Goal: Task Accomplishment & Management: Manage account settings

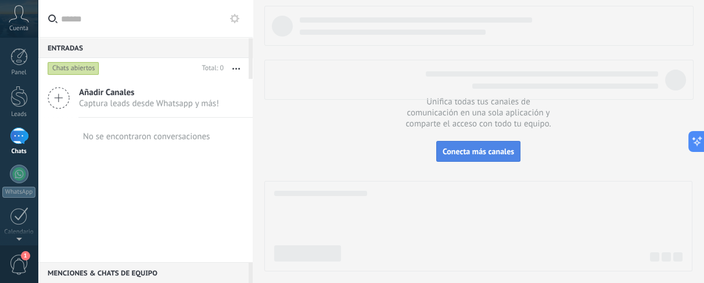
click at [485, 156] on span "Conecta más canales" at bounding box center [477, 151] width 71 height 10
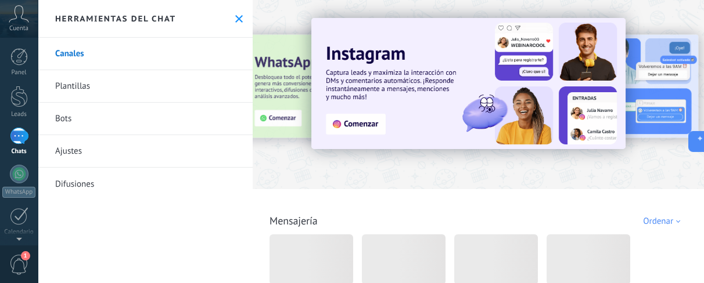
click at [26, 21] on icon at bounding box center [19, 13] width 20 height 17
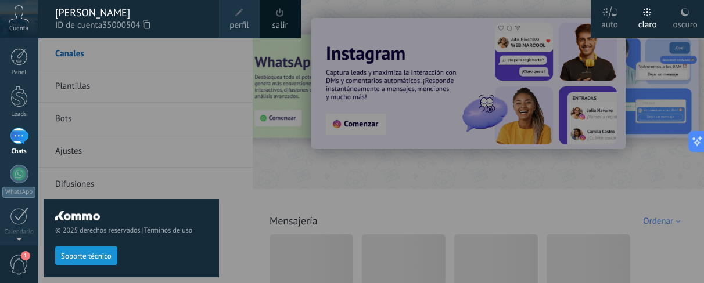
click at [18, 10] on icon at bounding box center [19, 13] width 20 height 17
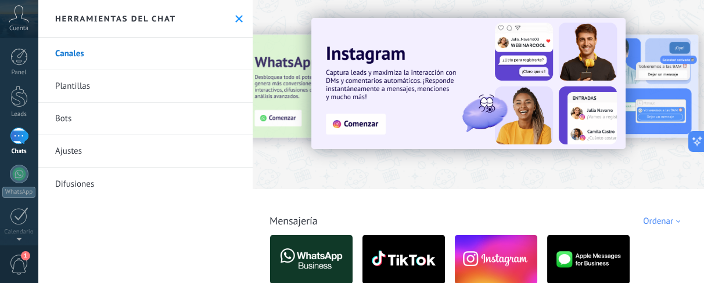
click at [19, 44] on div "Panel Leads Chats WhatsApp Clientes" at bounding box center [37, 142] width 75 height 208
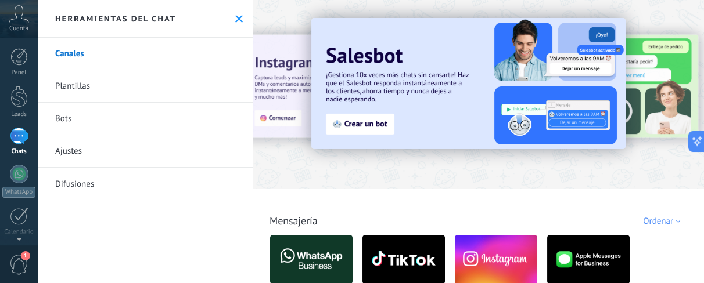
scroll to position [74, 0]
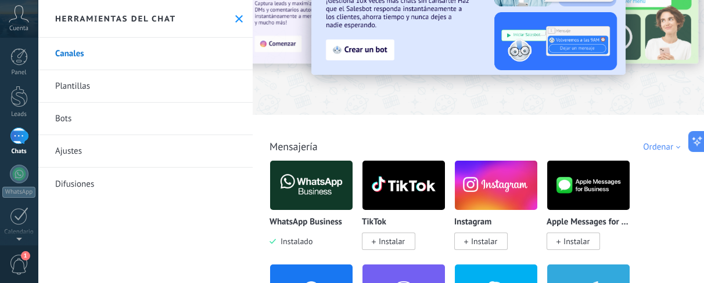
click at [312, 204] on img at bounding box center [311, 185] width 82 height 56
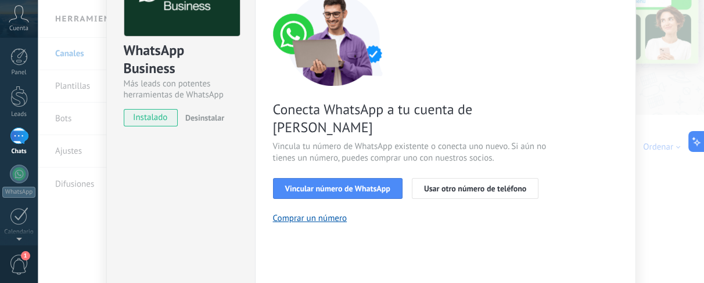
scroll to position [106, 0]
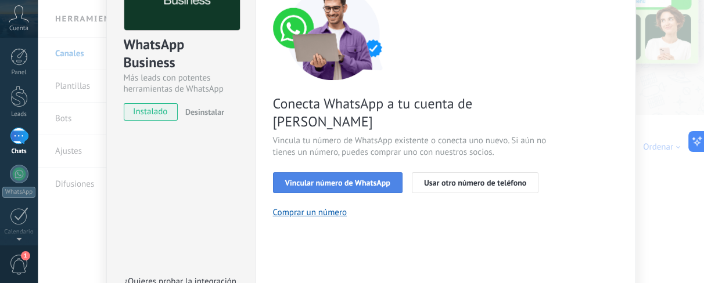
click at [363, 173] on button "Vincular número de WhatsApp" at bounding box center [337, 182] width 129 height 21
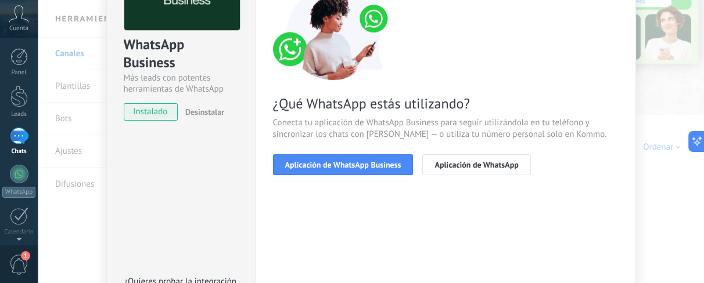
click at [363, 173] on button "Aplicación de WhatsApp Business" at bounding box center [343, 164] width 140 height 21
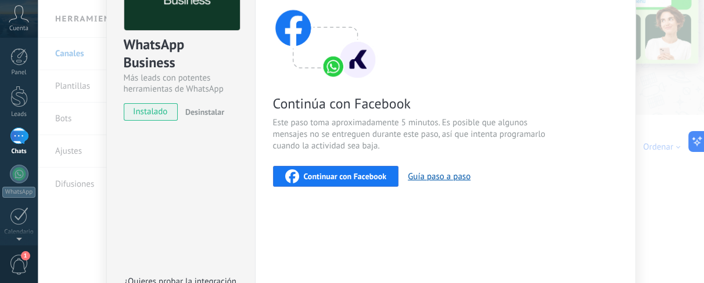
click at [363, 173] on span "Continuar con Facebook" at bounding box center [345, 176] width 83 height 8
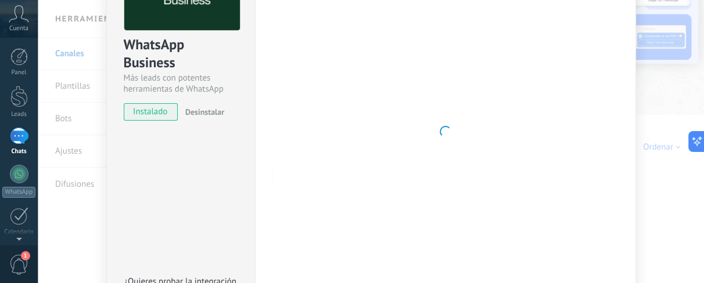
click at [679, 77] on div "WhatsApp Business Más leads con potentes herramientas de WhatsApp instalado Des…" at bounding box center [371, 141] width 666 height 283
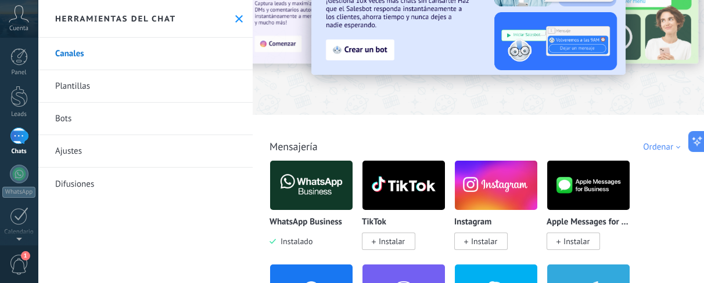
click at [327, 188] on img at bounding box center [311, 185] width 82 height 56
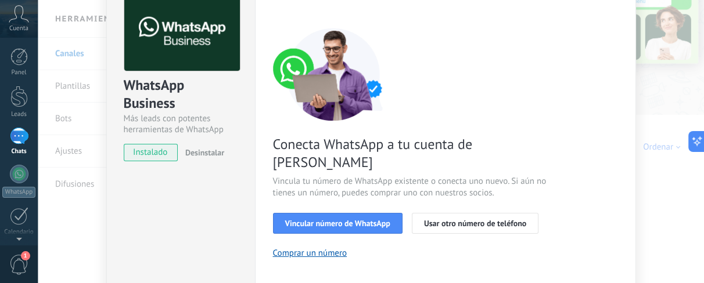
scroll to position [67, 0]
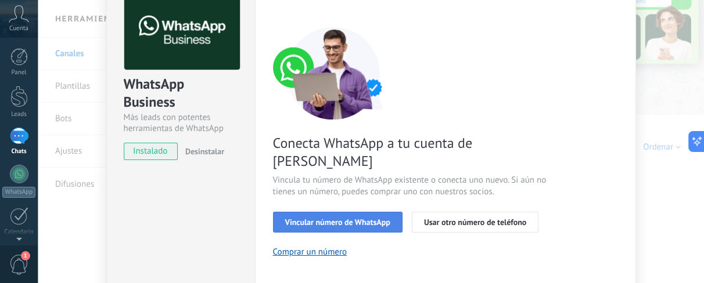
click at [347, 212] on button "Vincular número de WhatsApp" at bounding box center [337, 222] width 129 height 21
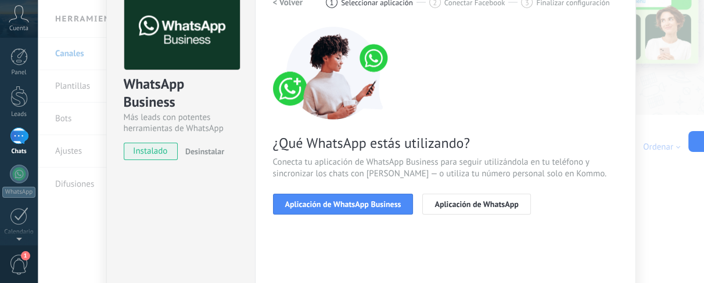
click at [347, 209] on button "Aplicación de WhatsApp Business" at bounding box center [343, 204] width 140 height 21
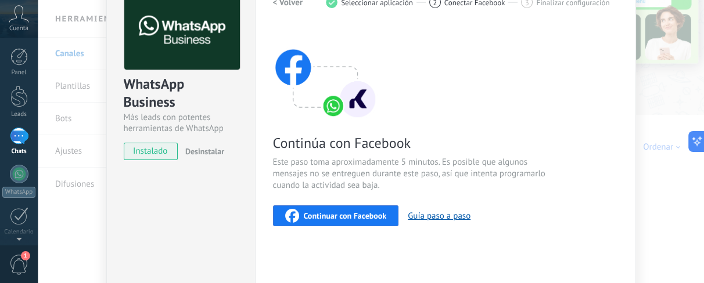
click at [347, 209] on div "Continuar con Facebook" at bounding box center [336, 216] width 102 height 14
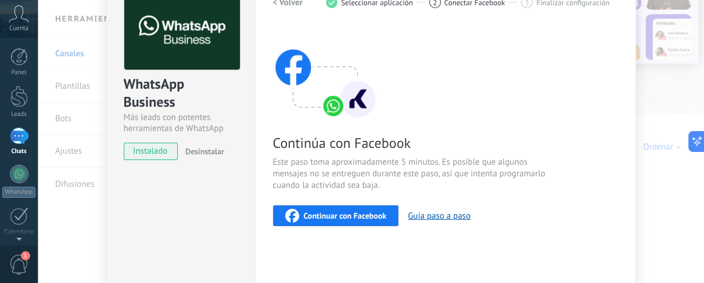
scroll to position [0, 0]
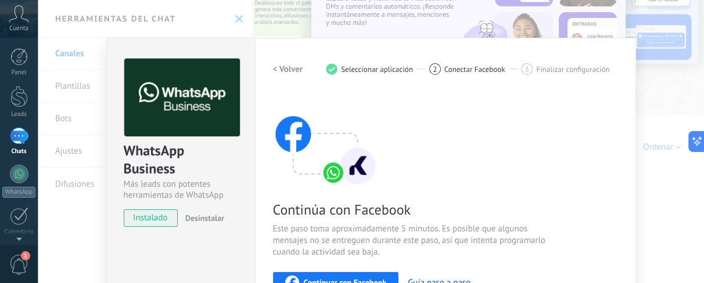
click at [662, 117] on div "WhatsApp Business Más leads con potentes herramientas de WhatsApp instalado Des…" at bounding box center [371, 141] width 666 height 283
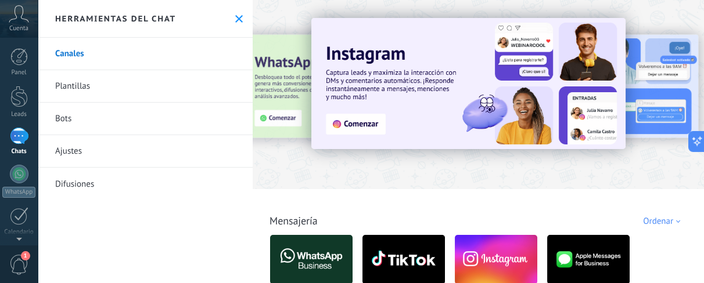
click at [18, 19] on icon at bounding box center [19, 13] width 20 height 17
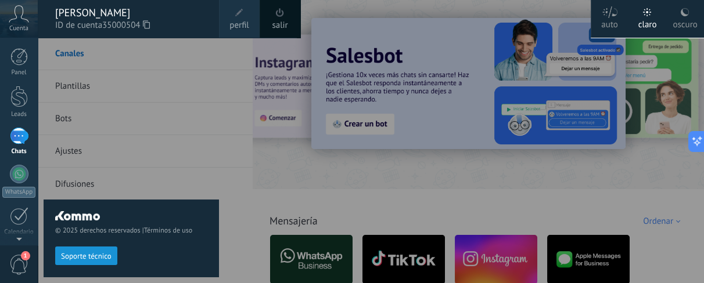
click at [222, 139] on div at bounding box center [390, 141] width 704 height 283
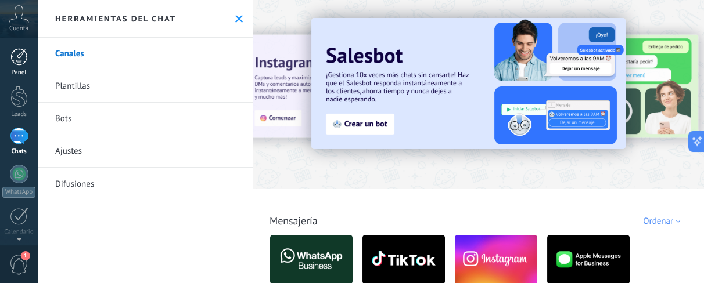
click at [17, 49] on div at bounding box center [18, 56] width 17 height 17
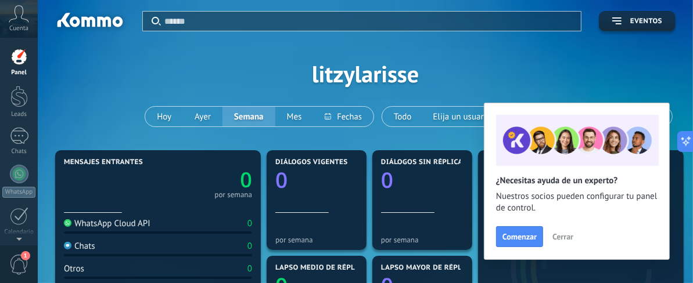
click at [3, 28] on div "Cuenta" at bounding box center [19, 19] width 38 height 38
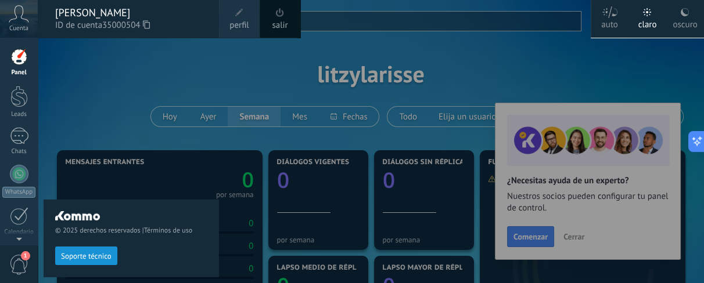
click at [203, 93] on div "© 2025 derechos reservados | Términos de uso Soporte técnico" at bounding box center [131, 161] width 175 height 246
click at [116, 102] on div "© 2025 derechos reservados | Términos de uso Soporte técnico" at bounding box center [131, 161] width 175 height 246
click at [28, 20] on icon at bounding box center [19, 13] width 20 height 17
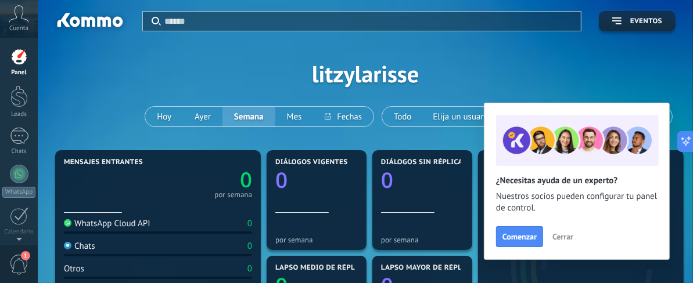
click at [20, 12] on icon at bounding box center [19, 13] width 20 height 17
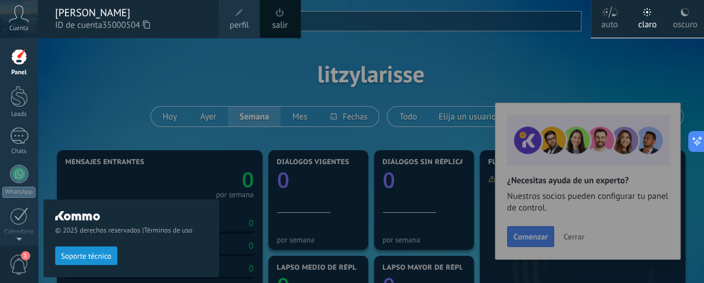
click at [212, 114] on div "© 2025 derechos reservados | Términos de uso Soporte técnico" at bounding box center [131, 161] width 175 height 246
click at [106, 74] on div "© 2025 derechos reservados | Términos de uso Soporte técnico" at bounding box center [131, 161] width 175 height 246
click at [34, 21] on div "Cuenta" at bounding box center [19, 19] width 38 height 38
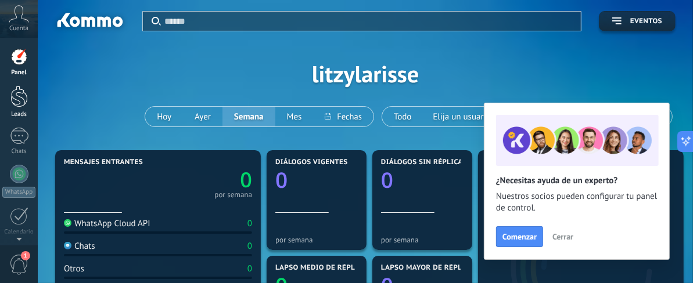
click at [5, 92] on link "Leads" at bounding box center [19, 102] width 38 height 33
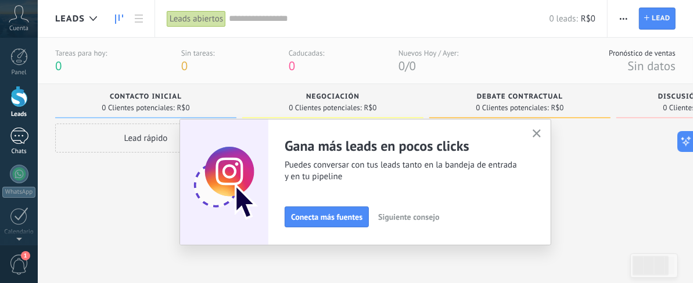
click at [19, 131] on div at bounding box center [19, 136] width 19 height 17
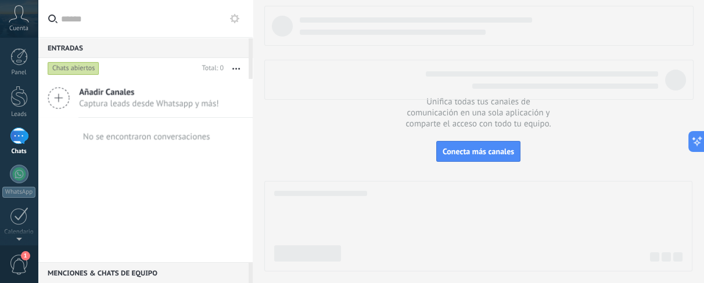
click at [23, 45] on div "Panel Leads Chats WhatsApp Clientes" at bounding box center [37, 142] width 75 height 208
click at [21, 52] on div at bounding box center [18, 56] width 17 height 17
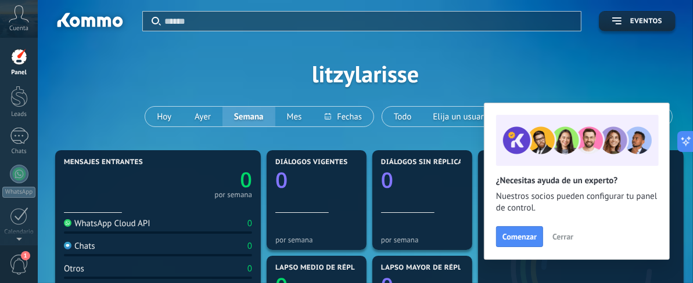
click at [28, 58] on link "Panel" at bounding box center [19, 62] width 38 height 28
click at [27, 16] on icon at bounding box center [19, 13] width 20 height 17
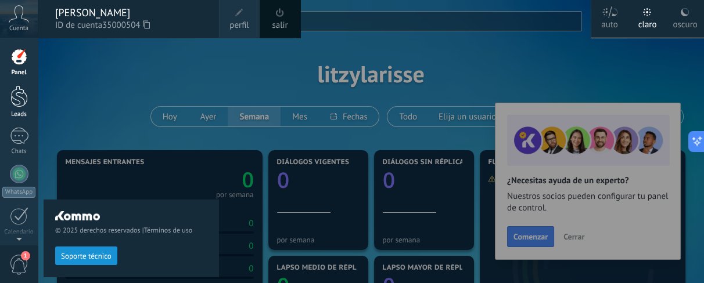
click at [22, 109] on link "Leads" at bounding box center [19, 102] width 38 height 33
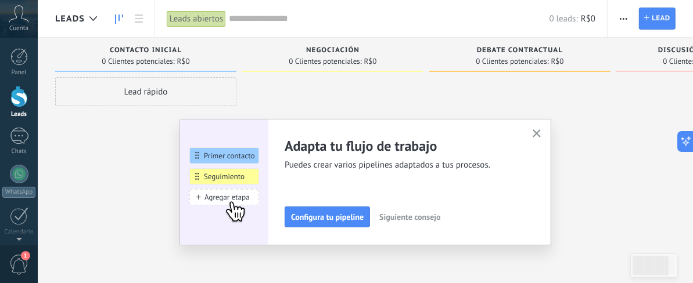
click at [538, 136] on icon "button" at bounding box center [536, 133] width 9 height 9
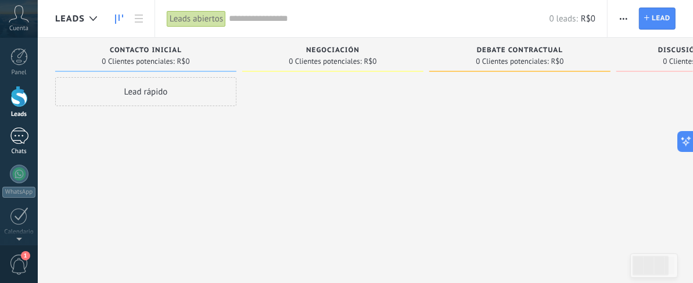
click at [21, 128] on div at bounding box center [19, 136] width 19 height 17
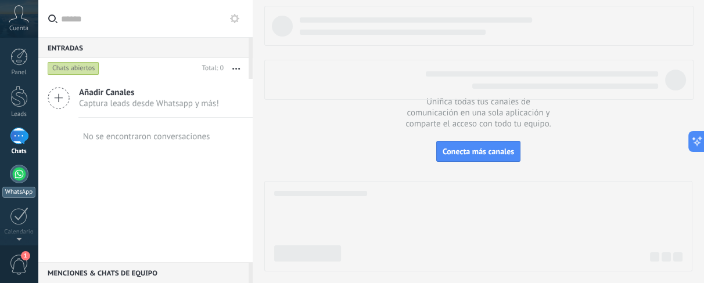
click at [27, 175] on div at bounding box center [19, 174] width 19 height 19
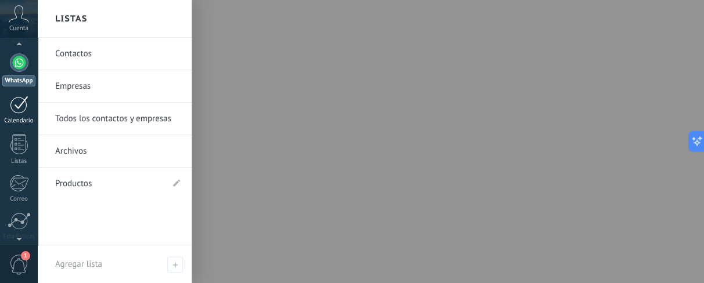
scroll to position [113, 0]
click at [19, 140] on div at bounding box center [18, 142] width 17 height 20
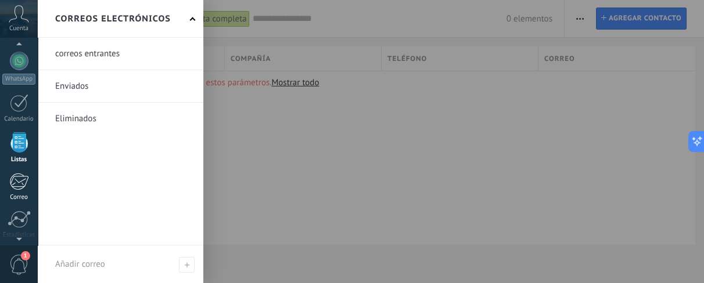
click at [21, 182] on div at bounding box center [18, 181] width 19 height 17
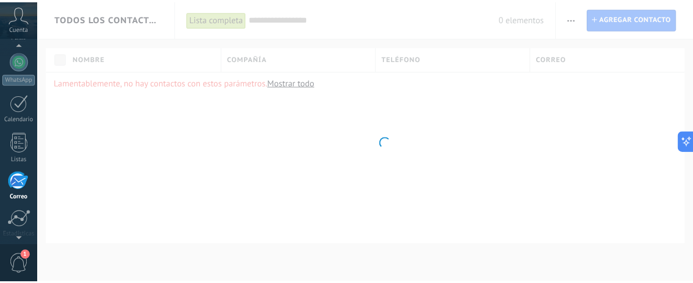
scroll to position [154, 0]
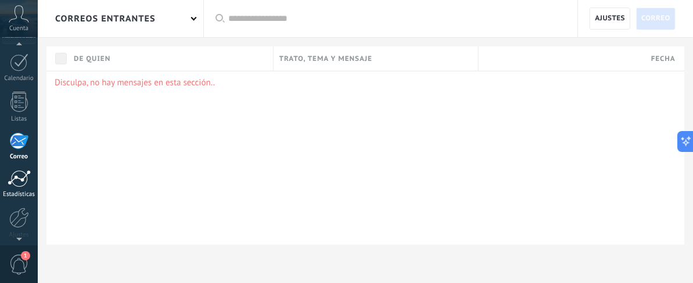
click at [13, 185] on div at bounding box center [19, 178] width 23 height 17
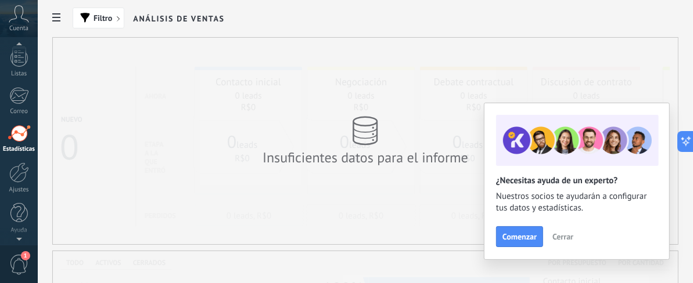
scroll to position [191, 0]
click at [15, 183] on div at bounding box center [19, 181] width 20 height 20
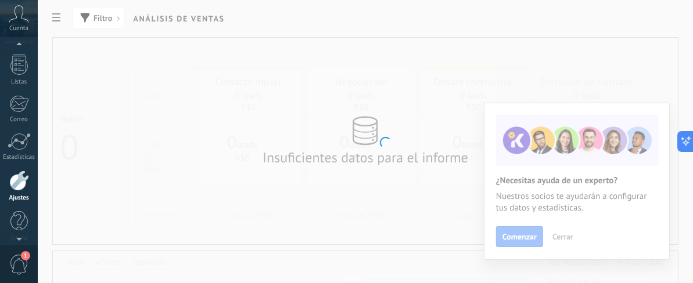
scroll to position [199, 0]
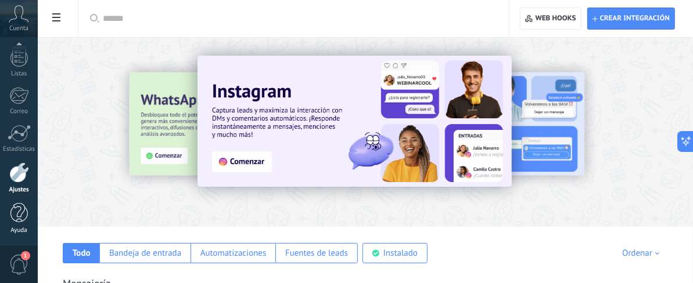
click at [20, 217] on div at bounding box center [18, 213] width 17 height 20
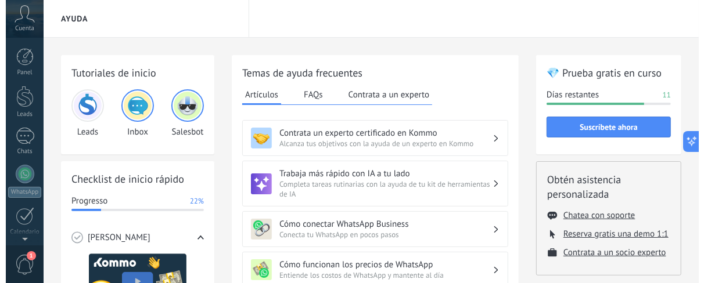
scroll to position [199, 0]
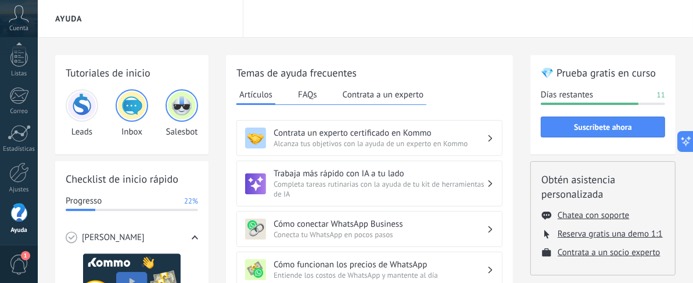
click at [20, 10] on icon at bounding box center [19, 13] width 20 height 17
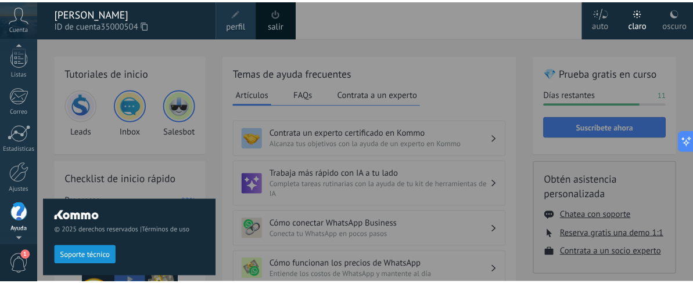
scroll to position [145, 0]
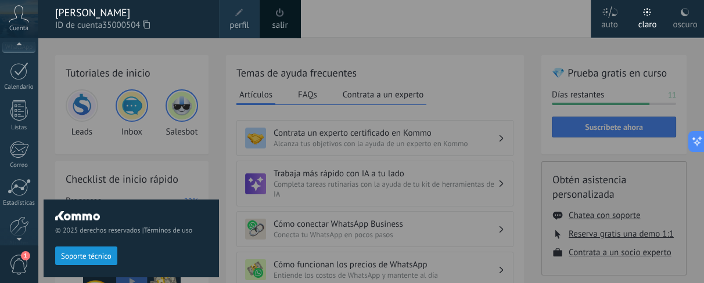
click at [142, 12] on div "[PERSON_NAME]" at bounding box center [131, 12] width 152 height 13
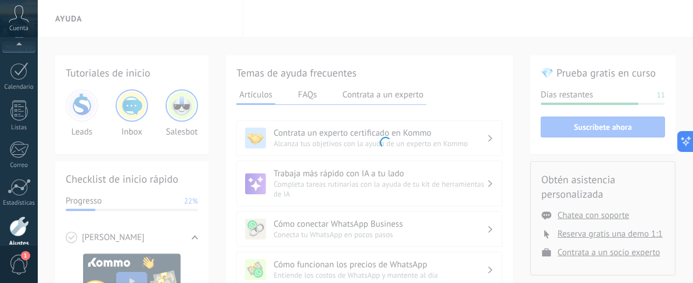
scroll to position [199, 0]
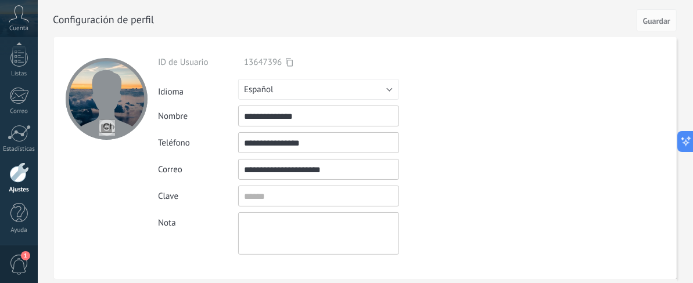
click at [15, 31] on span "Cuenta" at bounding box center [18, 29] width 19 height 8
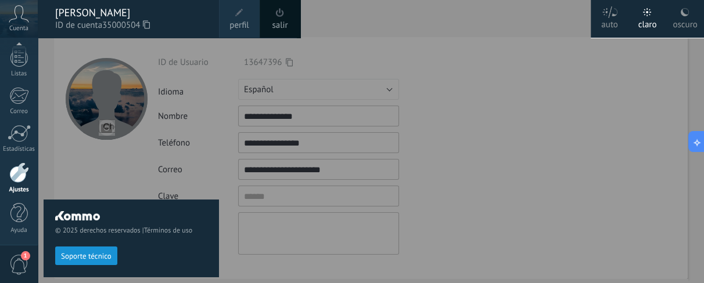
click at [23, 14] on icon at bounding box center [19, 13] width 20 height 17
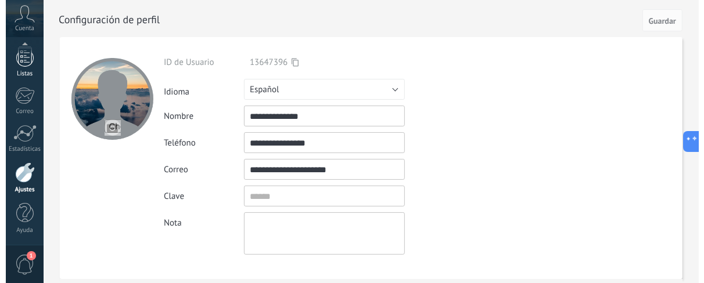
scroll to position [198, 0]
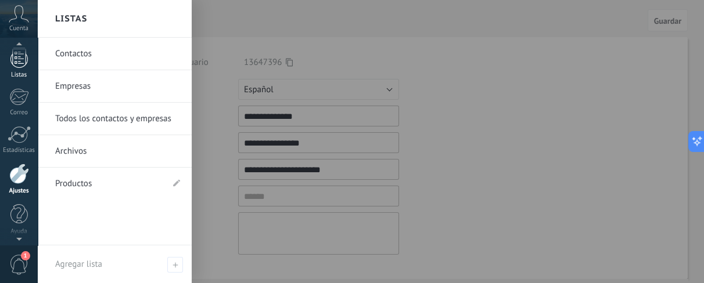
click at [15, 60] on div at bounding box center [18, 58] width 17 height 20
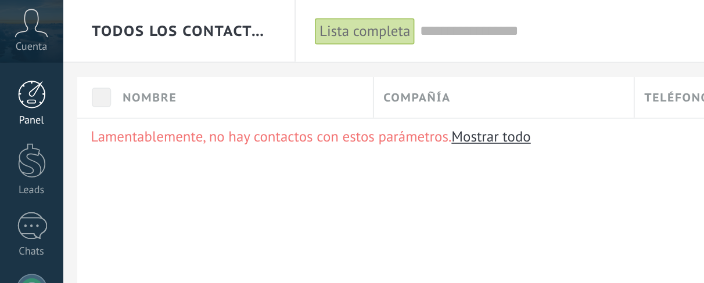
click at [20, 57] on div at bounding box center [18, 56] width 17 height 17
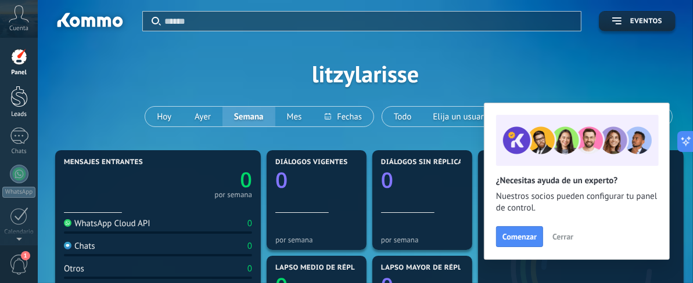
click at [22, 104] on div at bounding box center [18, 96] width 17 height 21
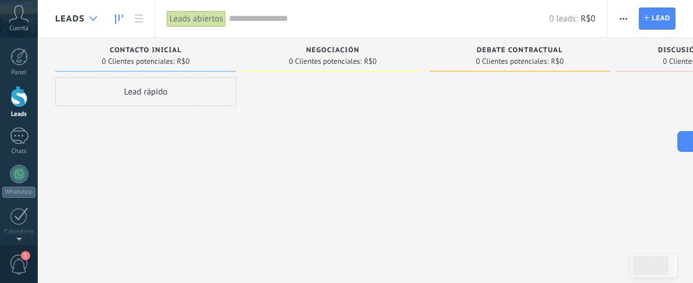
click at [95, 20] on icon at bounding box center [93, 18] width 8 height 5
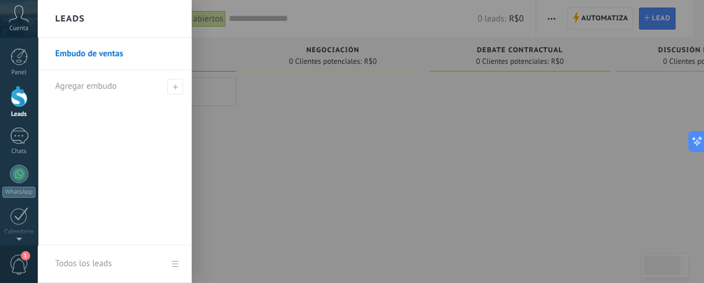
drag, startPoint x: 290, startPoint y: 116, endPoint x: 239, endPoint y: 120, distance: 51.2
click at [239, 120] on div at bounding box center [390, 141] width 704 height 283
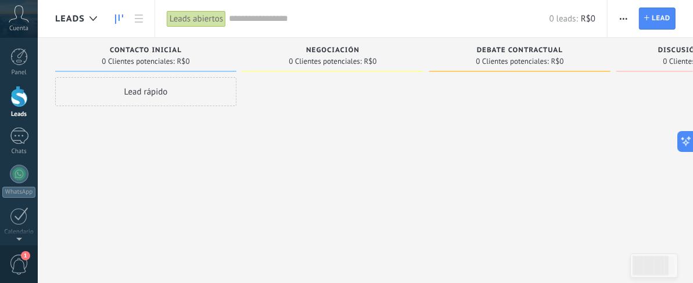
click at [239, 120] on div "Contacto inicial 0 Clientes potenciales: R$0 Lead rápido" at bounding box center [148, 123] width 187 height 171
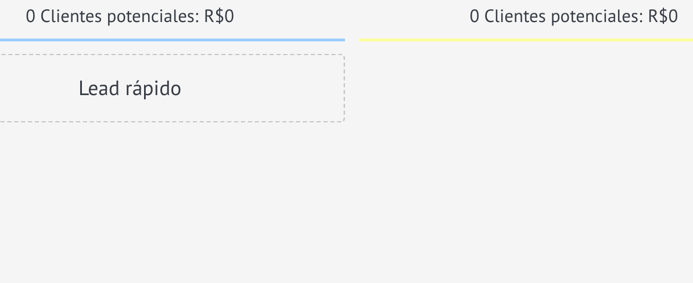
click at [191, 91] on div "Lead rápido" at bounding box center [145, 91] width 181 height 29
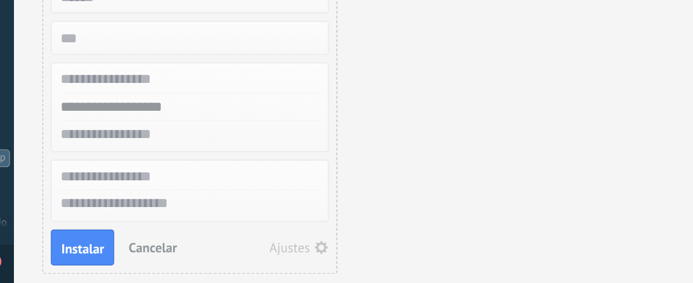
click at [131, 242] on span "Cancelar" at bounding box center [123, 247] width 30 height 10
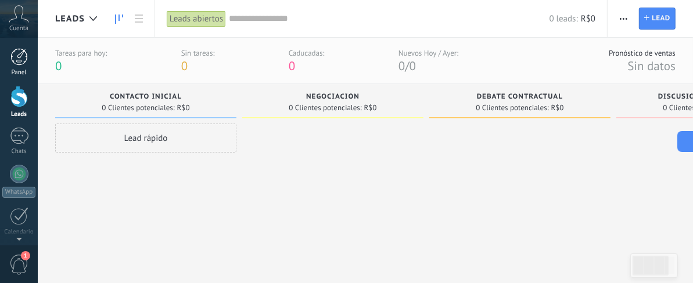
click at [21, 56] on div at bounding box center [18, 56] width 17 height 17
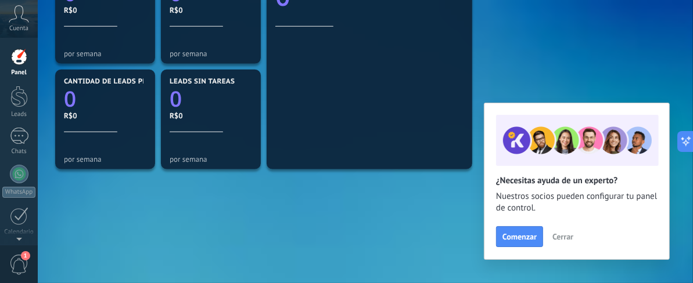
scroll to position [428, 0]
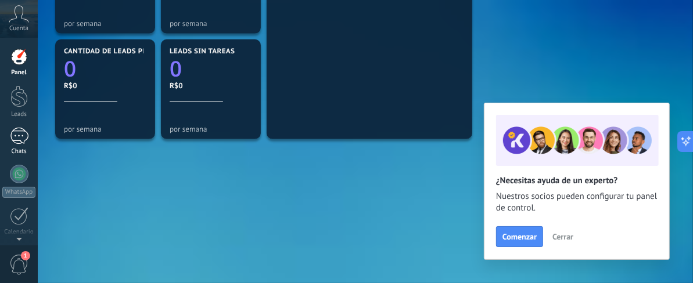
click at [13, 140] on div at bounding box center [19, 136] width 19 height 17
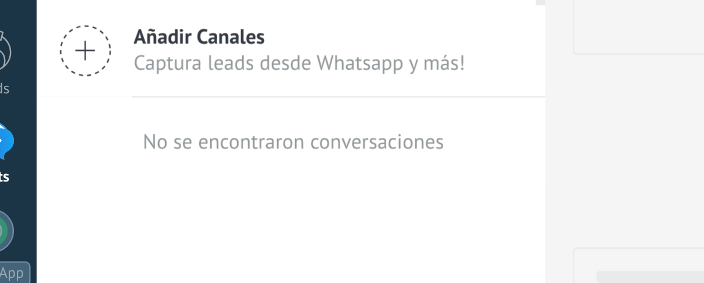
click at [79, 106] on span "Captura leads desde Whatsapp y más!" at bounding box center [149, 103] width 140 height 11
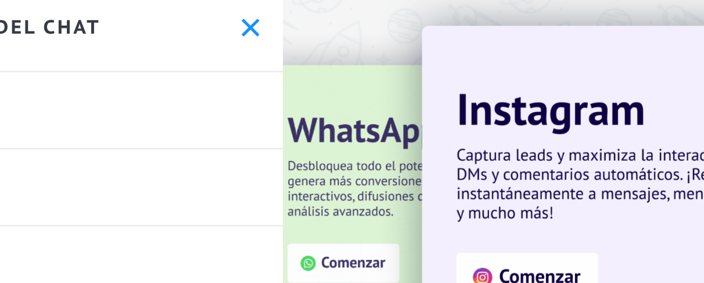
click at [235, 21] on icon at bounding box center [239, 19] width 8 height 8
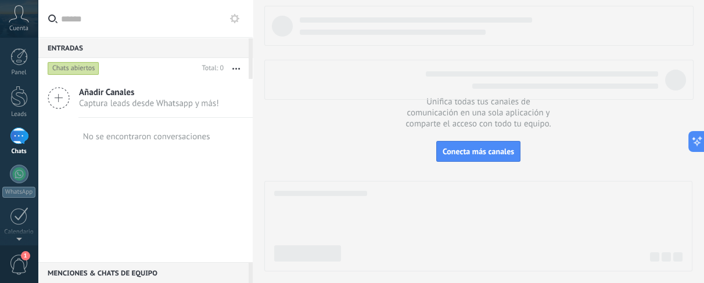
click at [239, 67] on button "button" at bounding box center [236, 68] width 25 height 21
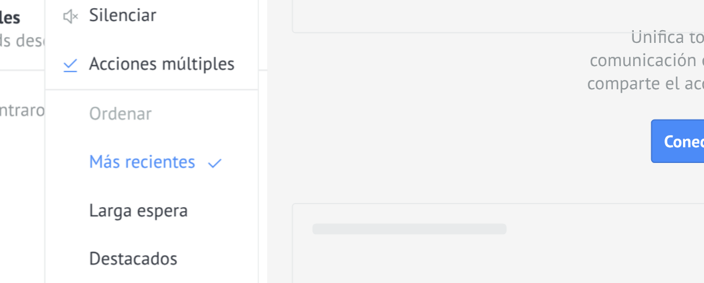
click at [287, 144] on div at bounding box center [478, 139] width 428 height 266
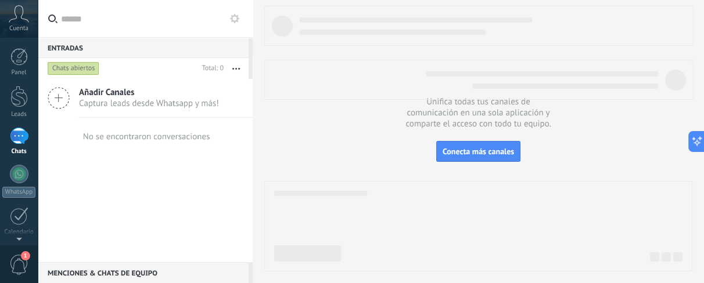
click at [32, 133] on link "Chats" at bounding box center [19, 142] width 38 height 28
click at [18, 147] on link "Chats" at bounding box center [19, 142] width 38 height 28
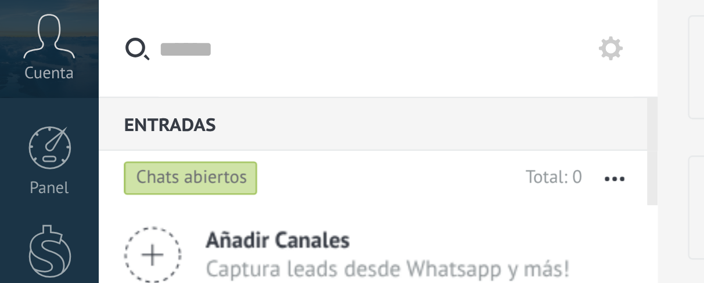
click at [15, 19] on use at bounding box center [19, 13] width 20 height 17
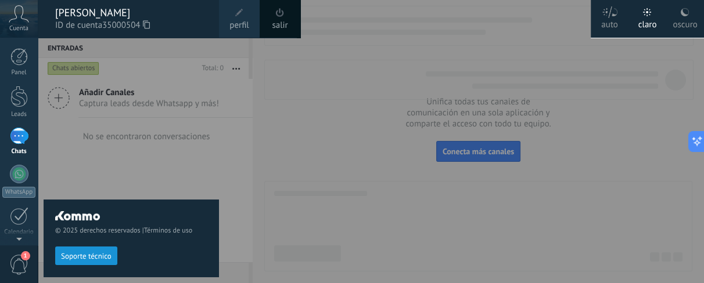
click at [249, 110] on div at bounding box center [390, 141] width 704 height 283
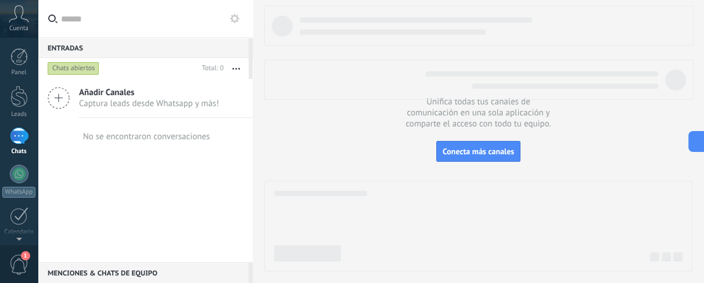
click at [327, 116] on div at bounding box center [478, 139] width 428 height 266
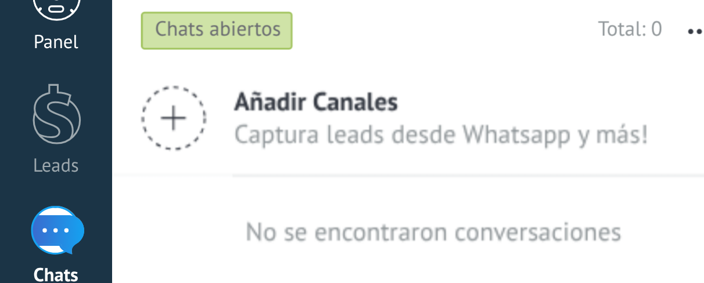
click at [19, 63] on div at bounding box center [18, 56] width 17 height 17
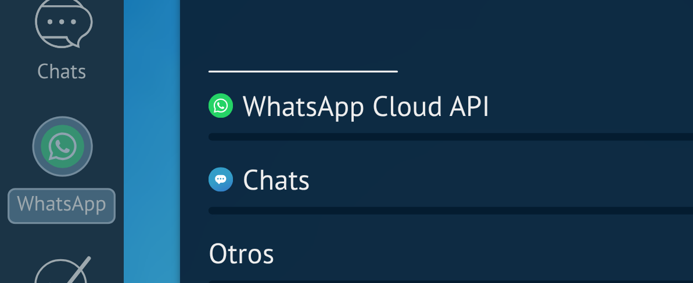
scroll to position [62, 0]
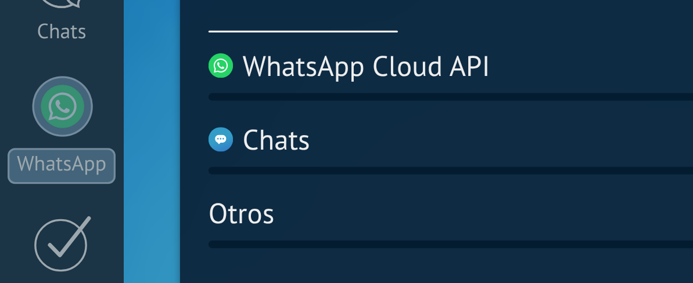
click at [116, 158] on div "WhatsApp Cloud API" at bounding box center [107, 162] width 87 height 11
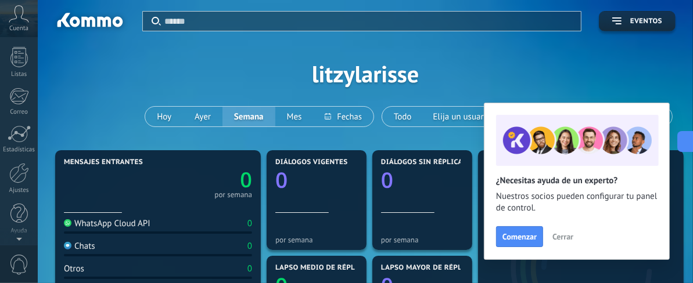
scroll to position [0, 0]
click at [22, 59] on div at bounding box center [18, 56] width 17 height 17
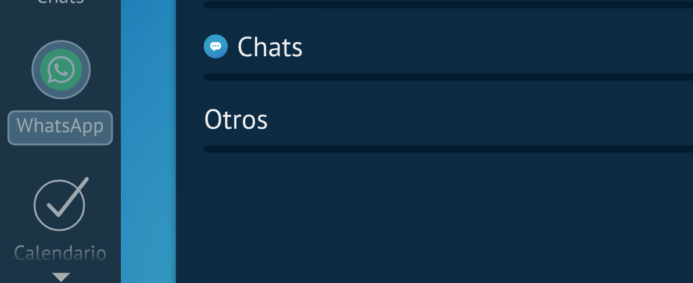
click at [93, 167] on div "Chats" at bounding box center [79, 167] width 31 height 11
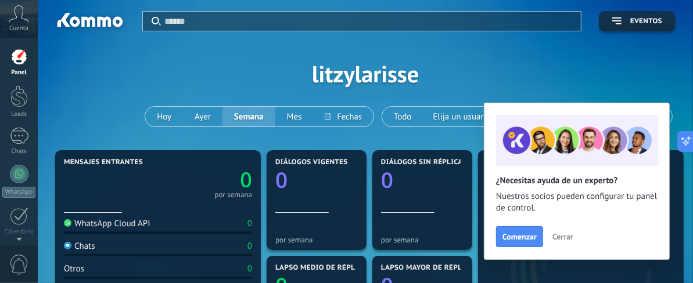
click at [13, 17] on icon at bounding box center [19, 13] width 20 height 17
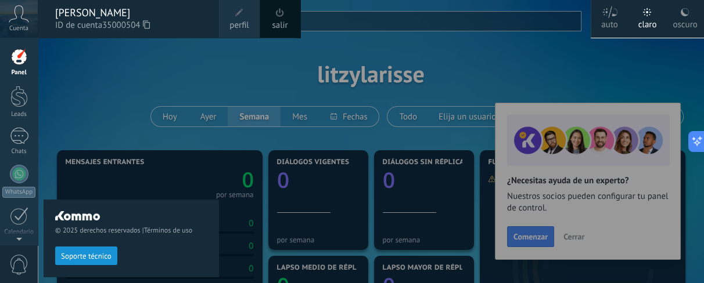
click at [102, 250] on button "Soporte técnico" at bounding box center [86, 256] width 62 height 19
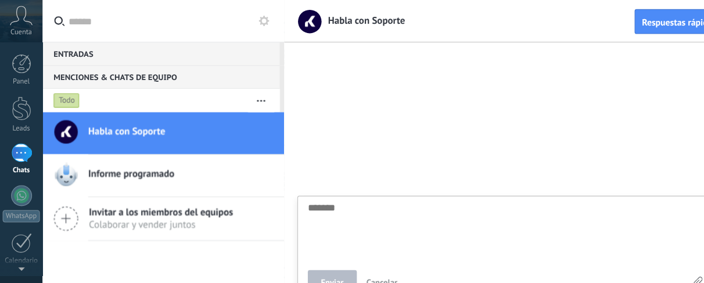
click at [165, 100] on link "Habla con Soporte" at bounding box center [145, 118] width 215 height 37
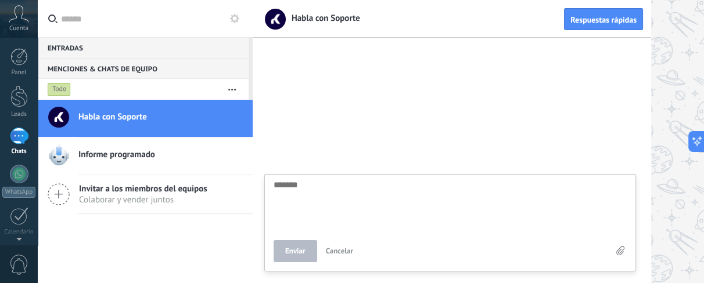
click at [398, 189] on textarea at bounding box center [449, 205] width 353 height 48
type textarea "*"
type textarea "**"
type textarea "***"
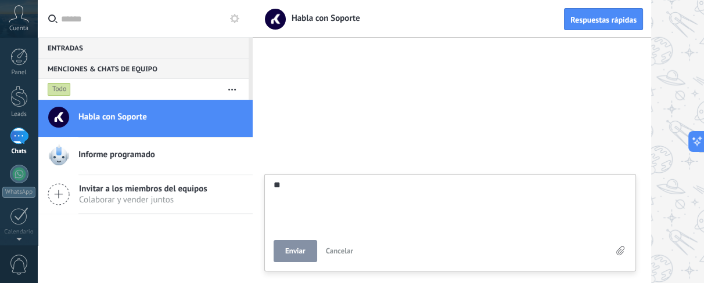
type textarea "***"
type textarea "****"
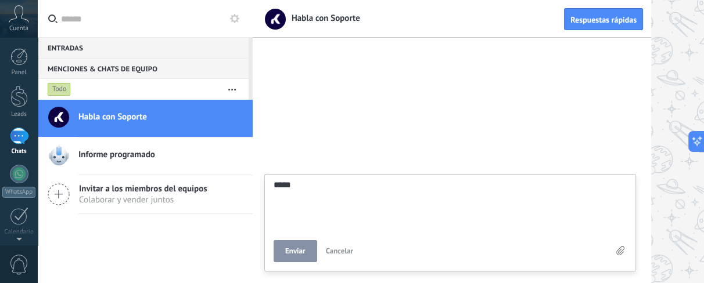
type textarea "******"
type textarea "*******"
type textarea "********"
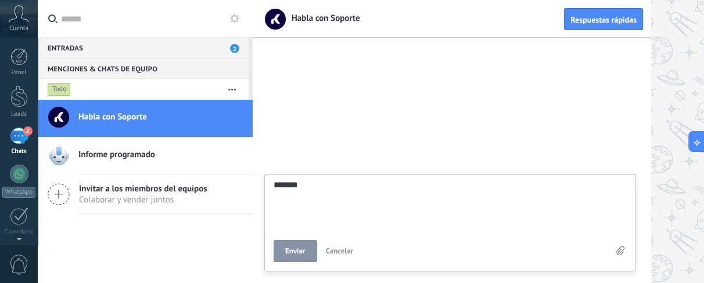
type textarea "********"
type textarea "*********"
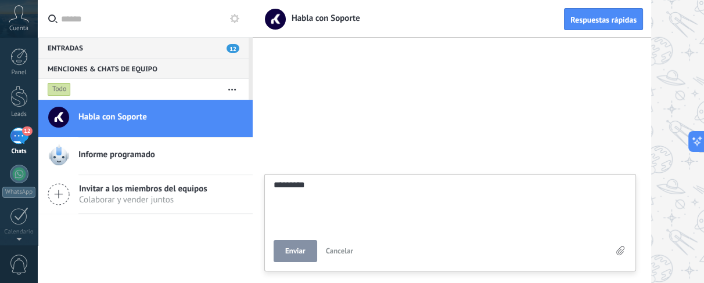
type textarea "*********"
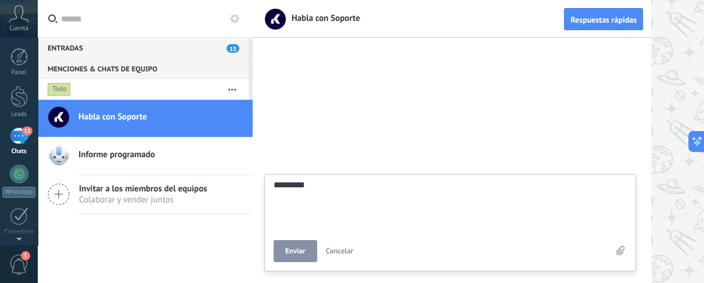
click at [300, 258] on button "Enviar" at bounding box center [295, 251] width 44 height 22
type textarea "*******"
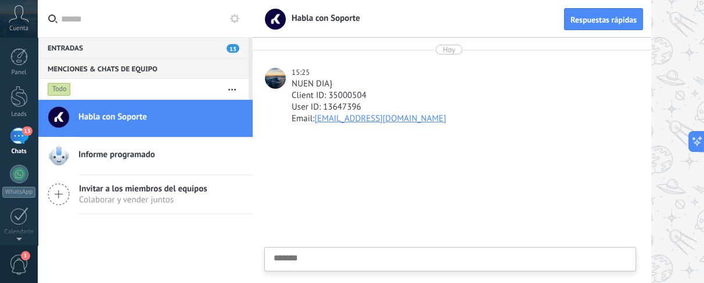
click at [416, 210] on div at bounding box center [452, 209] width 398 height 147
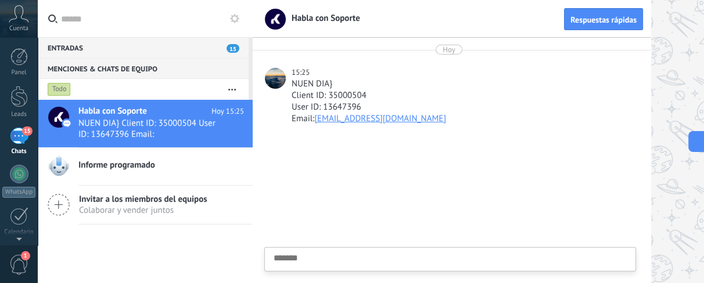
click at [416, 210] on div at bounding box center [452, 209] width 398 height 147
click at [362, 225] on div at bounding box center [452, 209] width 398 height 147
drag, startPoint x: 445, startPoint y: 246, endPoint x: 385, endPoint y: 184, distance: 86.6
click at [385, 184] on div "Habla con Soporte Respuestas rápidas [DATE] 15:25 NUEN DIA} Client ID: 35000504…" at bounding box center [452, 141] width 398 height 283
drag, startPoint x: 419, startPoint y: 253, endPoint x: 406, endPoint y: 257, distance: 14.0
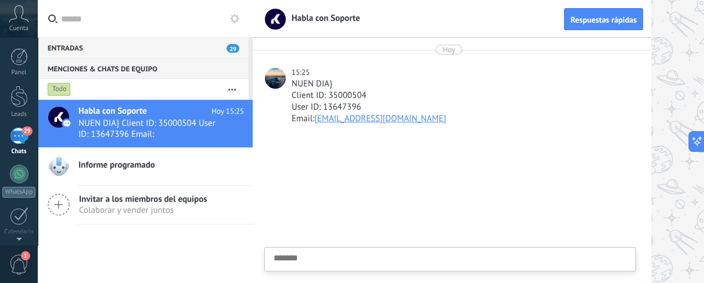
click at [406, 257] on textarea at bounding box center [449, 278] width 353 height 48
click at [406, 257] on div "Enviar Cancelar" at bounding box center [444, 251] width 342 height 22
click at [396, 218] on textarea at bounding box center [449, 205] width 353 height 48
type textarea "*"
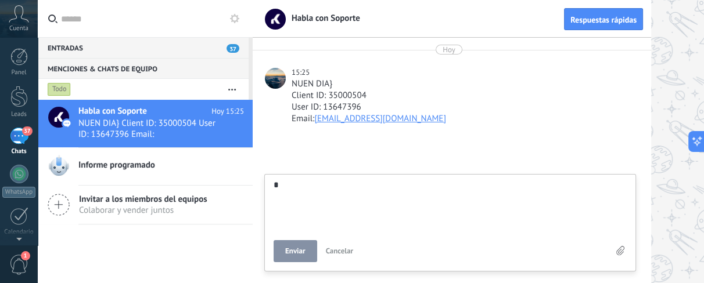
type textarea "**"
type textarea "***"
type textarea "****"
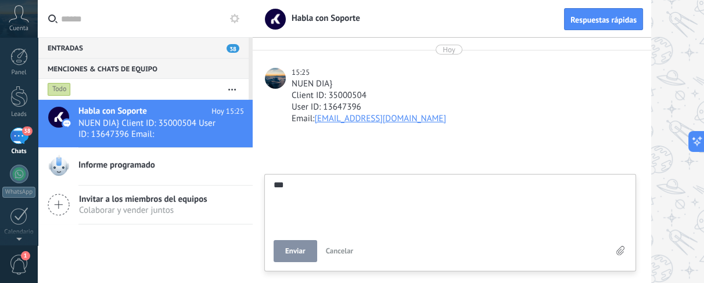
type textarea "****"
type textarea "*****"
type textarea "******"
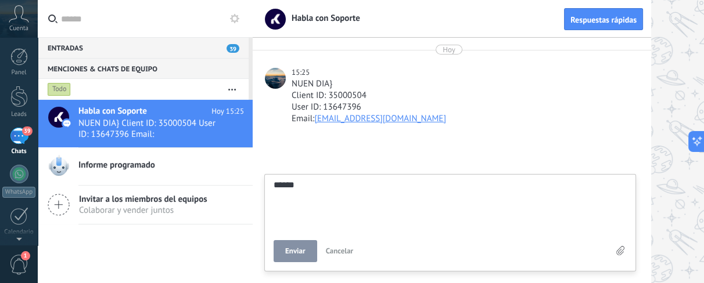
type textarea "******"
type textarea "********"
type textarea "*********"
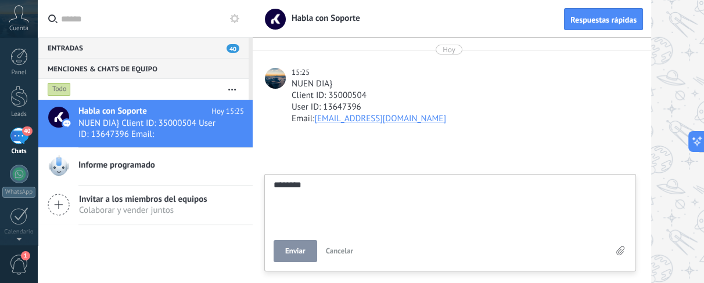
type textarea "*********"
type textarea "**********"
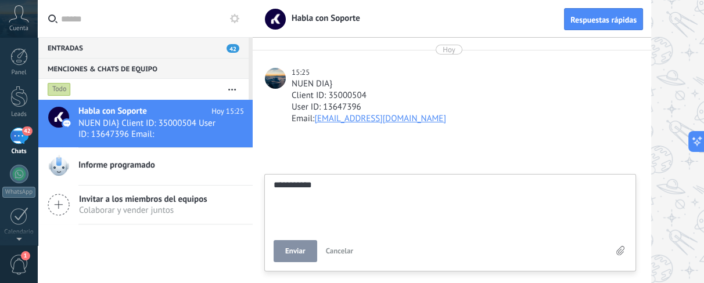
type textarea "**********"
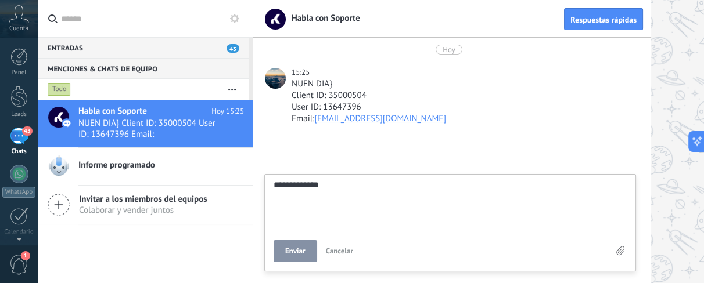
type textarea "**********"
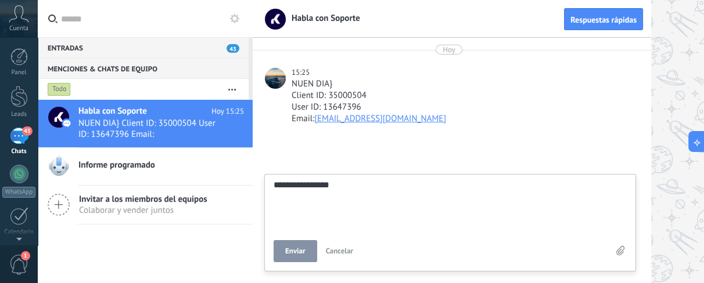
type textarea "**********"
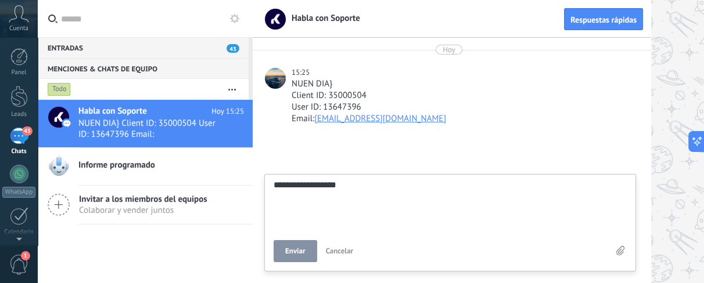
type textarea "**********"
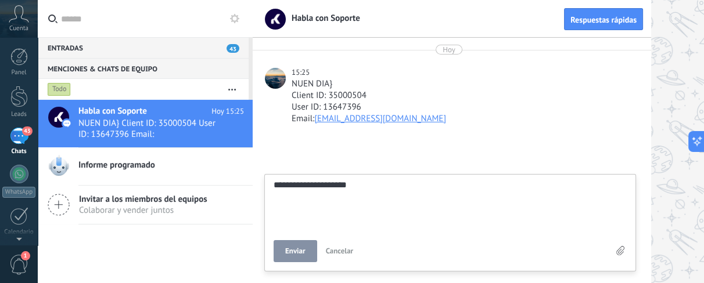
type textarea "**********"
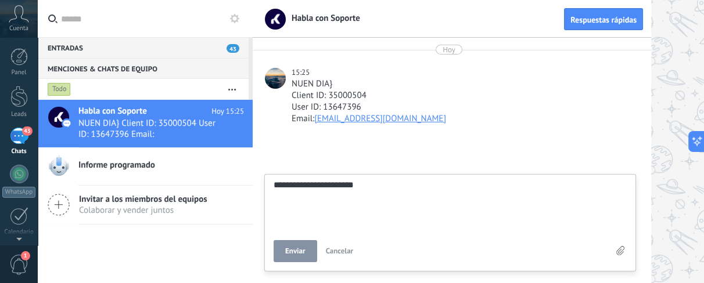
type textarea "**********"
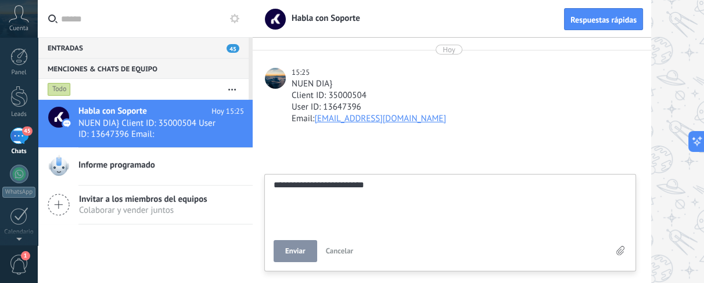
type textarea "**********"
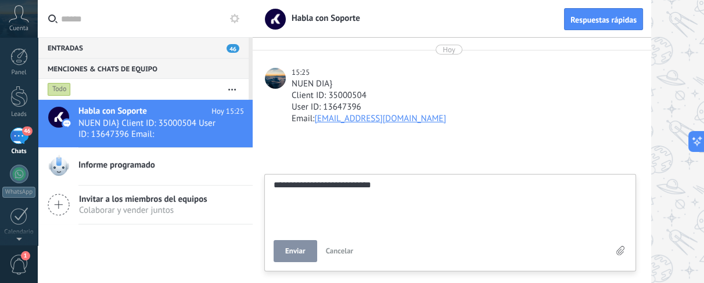
type textarea "**********"
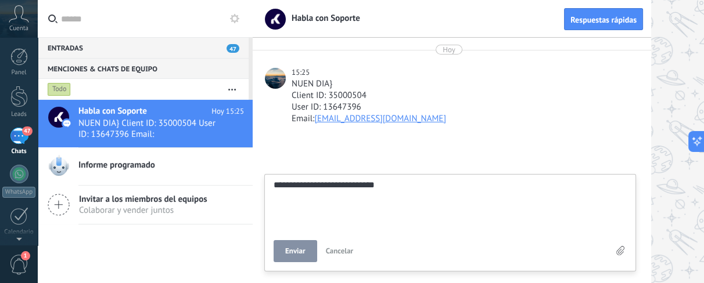
type textarea "**********"
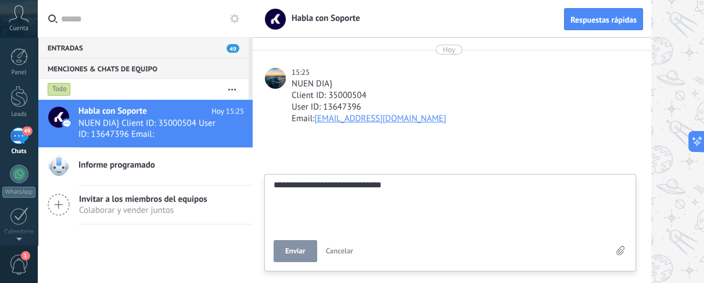
type textarea "**********"
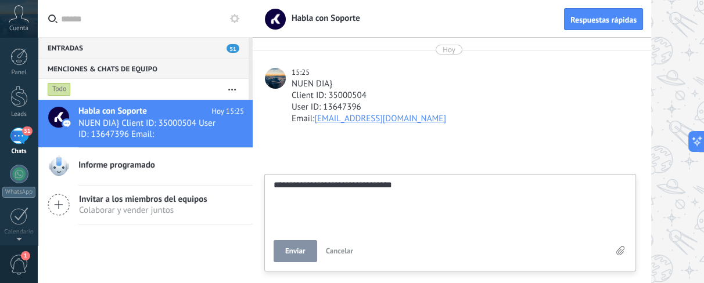
type textarea "**********"
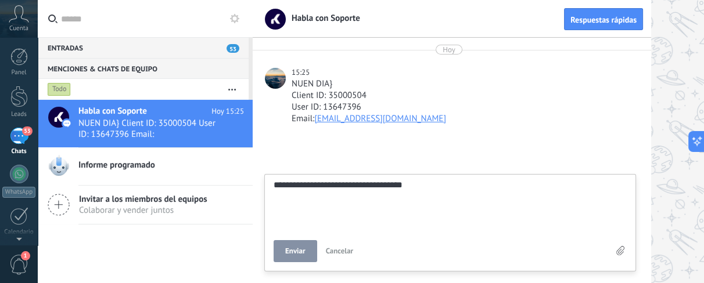
type textarea "**********"
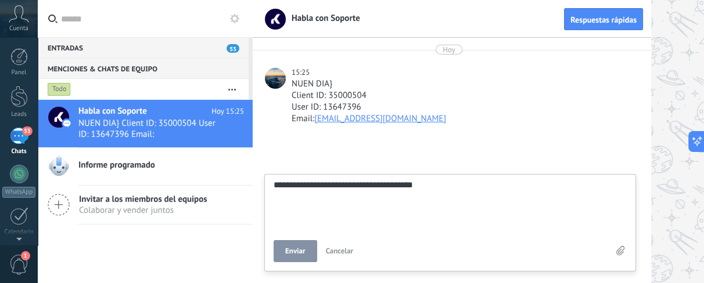
type textarea "**********"
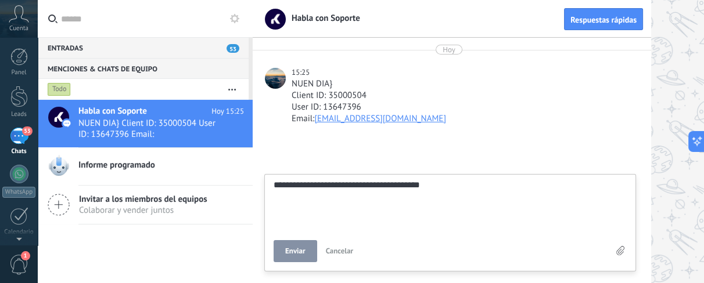
type textarea "**********"
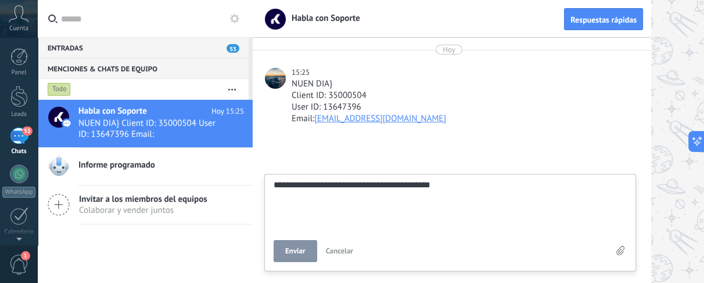
type textarea "**********"
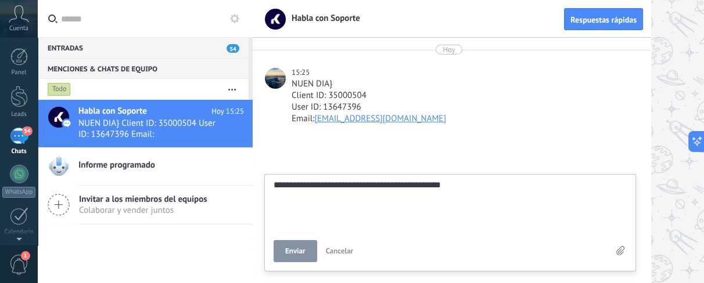
type textarea "**********"
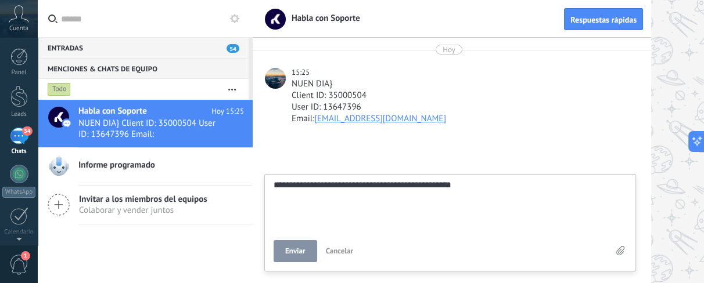
type textarea "**********"
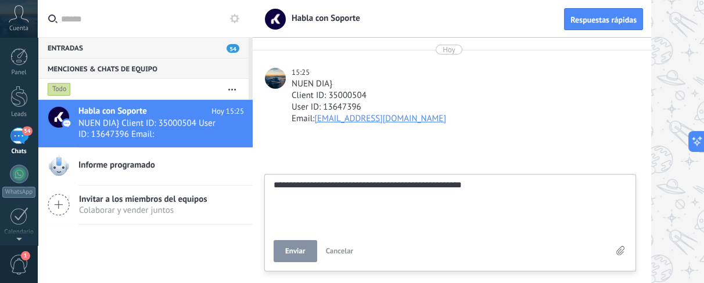
type textarea "**********"
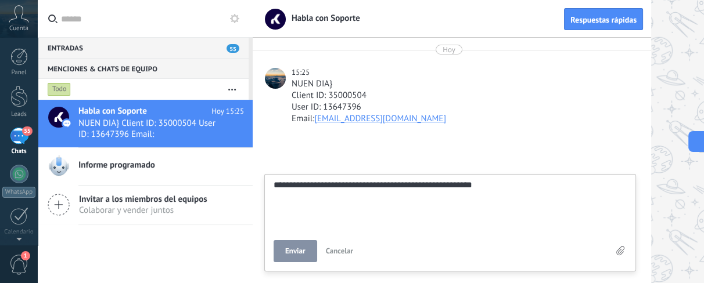
type textarea "**********"
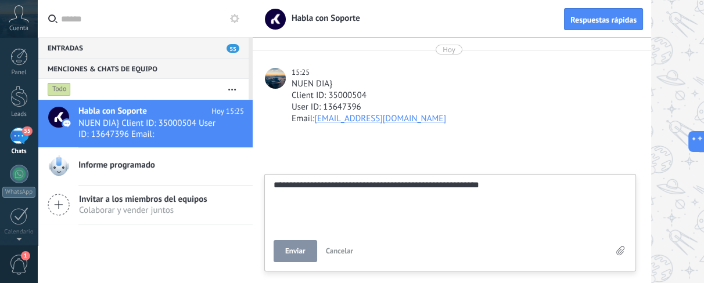
type textarea "**********"
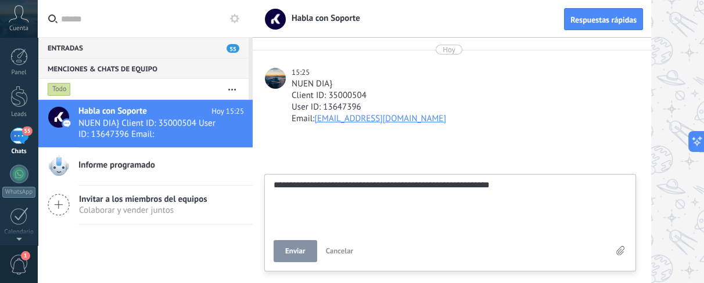
type textarea "**********"
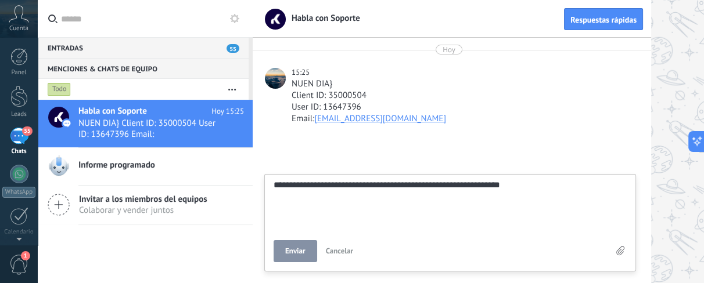
type textarea "**********"
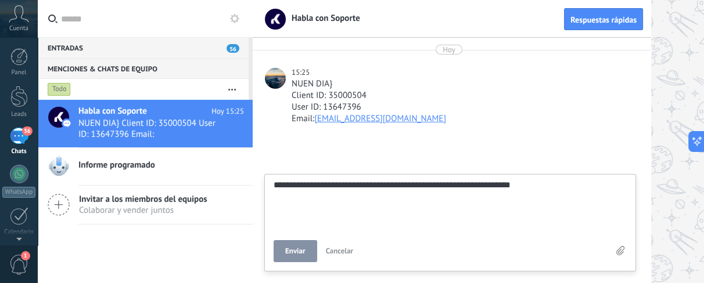
type textarea "**********"
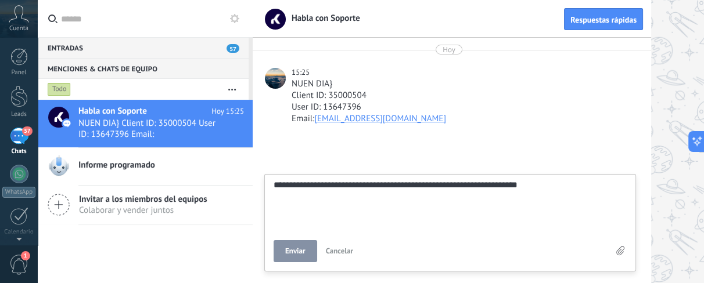
type textarea "**********"
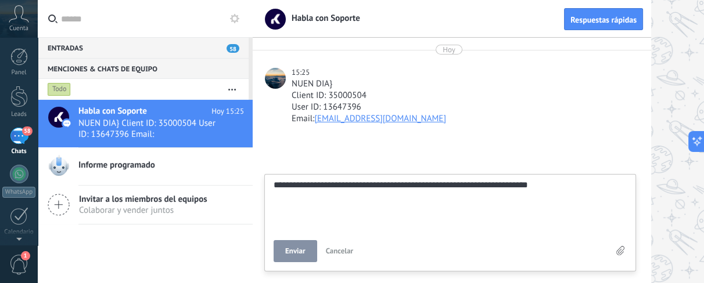
type textarea "**********"
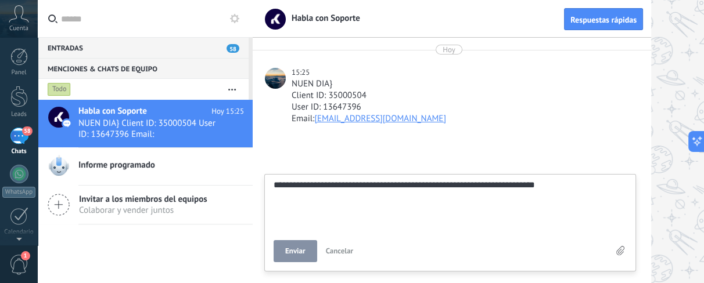
type textarea "**********"
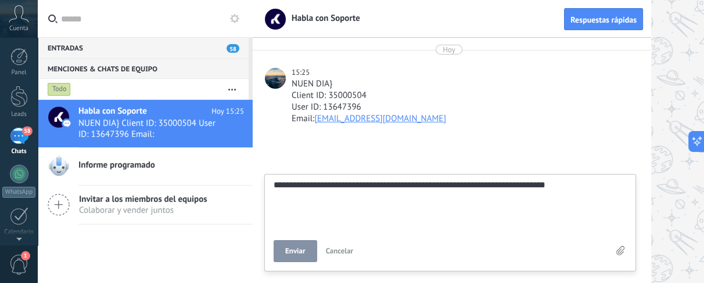
type textarea "**********"
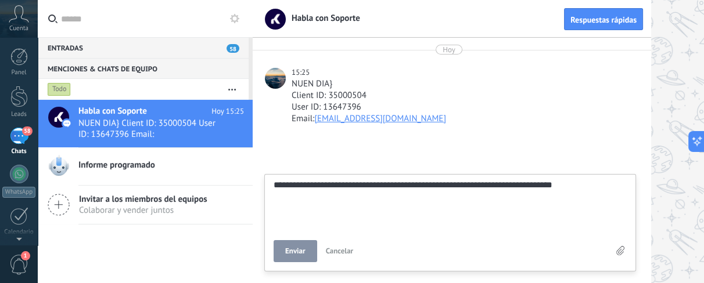
type textarea "**********"
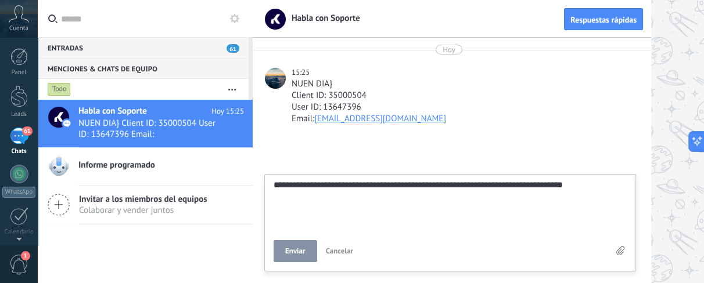
scroll to position [34, 0]
type textarea "**********"
click at [290, 260] on button "Enviar" at bounding box center [295, 251] width 44 height 22
type textarea "*******"
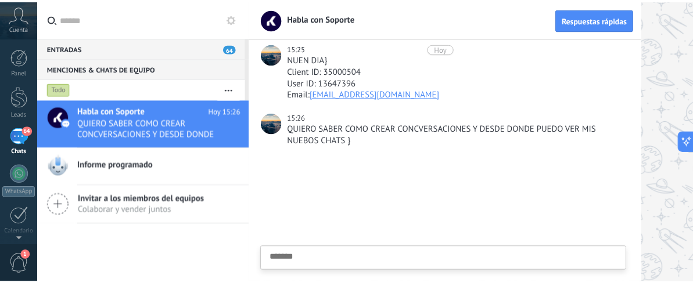
scroll to position [0, 0]
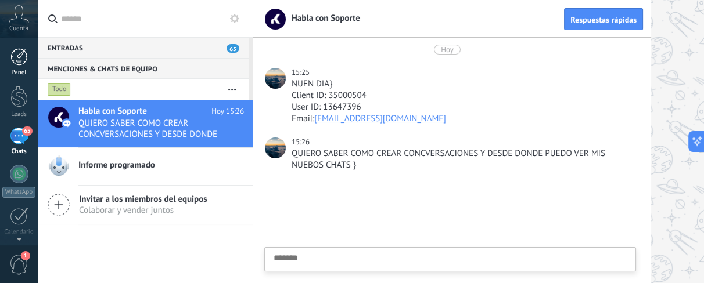
click at [9, 57] on link "Panel" at bounding box center [19, 62] width 38 height 28
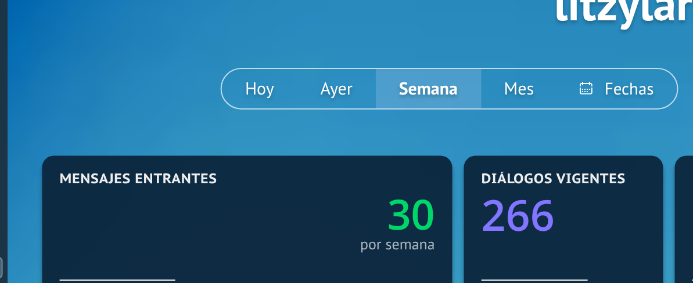
scroll to position [14, 0]
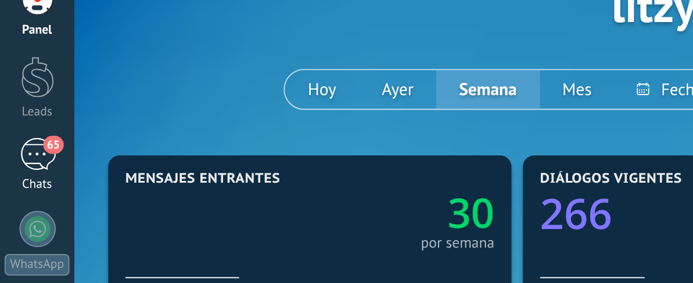
click at [20, 142] on div "65" at bounding box center [19, 136] width 19 height 17
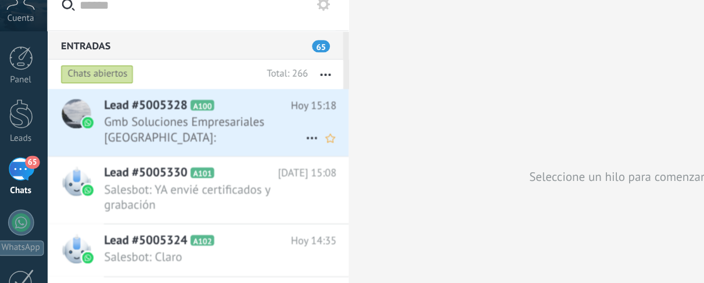
click at [123, 110] on span "Gmb Soluciones Empresariales [GEOGRAPHIC_DATA]: [GEOGRAPHIC_DATA]" at bounding box center [149, 108] width 143 height 22
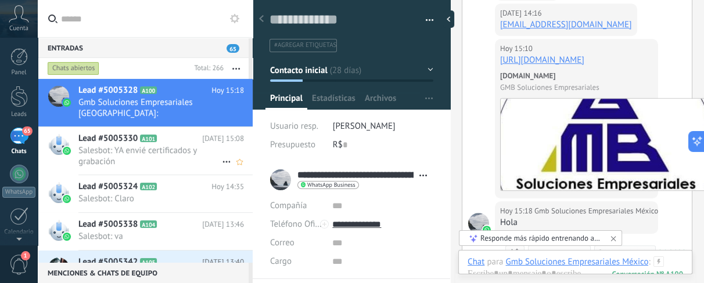
click at [188, 142] on h2 "Lead #5005330 A101" at bounding box center [140, 139] width 124 height 12
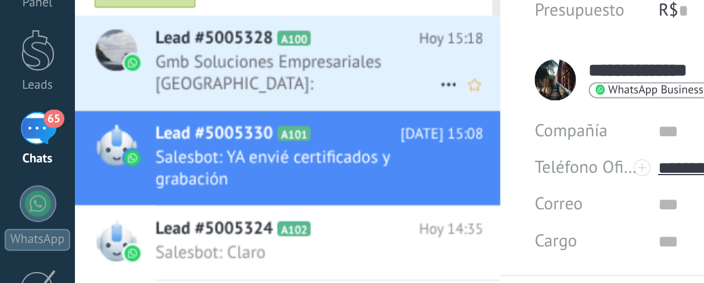
click at [109, 118] on span "Gmb Soluciones Empresariales [GEOGRAPHIC_DATA]: [GEOGRAPHIC_DATA]" at bounding box center [149, 108] width 143 height 22
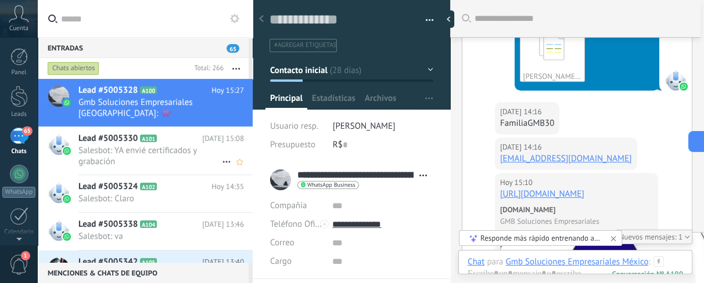
scroll to position [1071, 0]
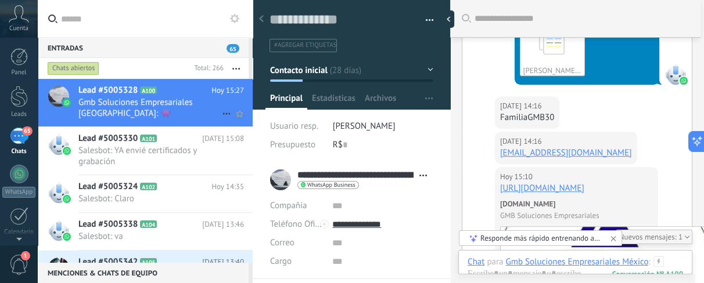
click at [160, 102] on span "Gmb Soluciones Empresariales [GEOGRAPHIC_DATA]: 👾" at bounding box center [149, 108] width 143 height 22
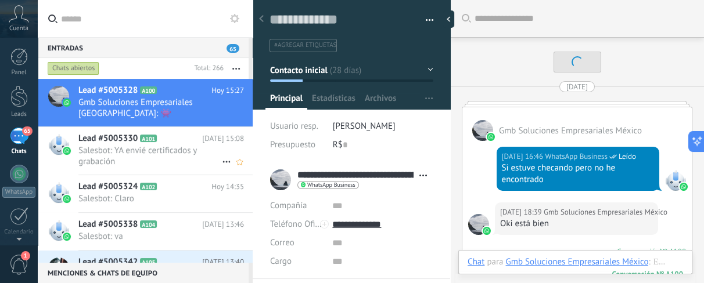
scroll to position [1329, 0]
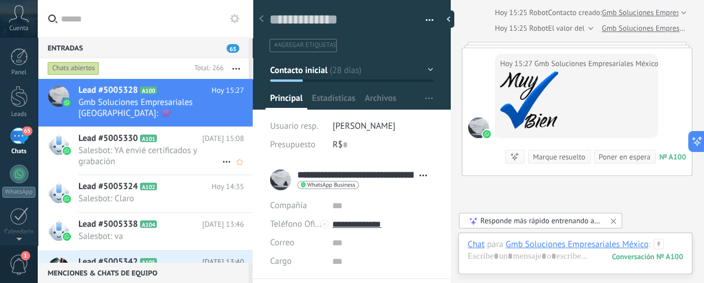
click at [205, 156] on span "Salesbot: YA envié certificados y grabación" at bounding box center [149, 156] width 143 height 22
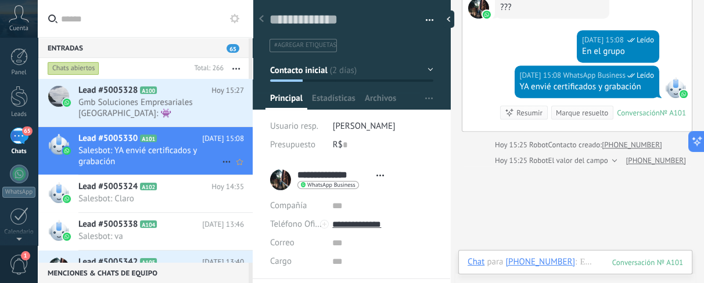
scroll to position [17, 0]
click at [203, 197] on span "Salesbot: Claro" at bounding box center [149, 198] width 143 height 11
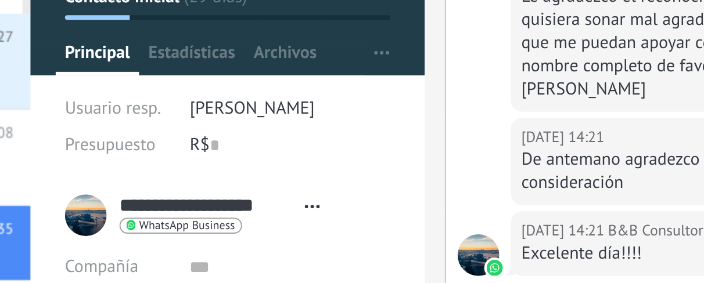
scroll to position [3687, 3]
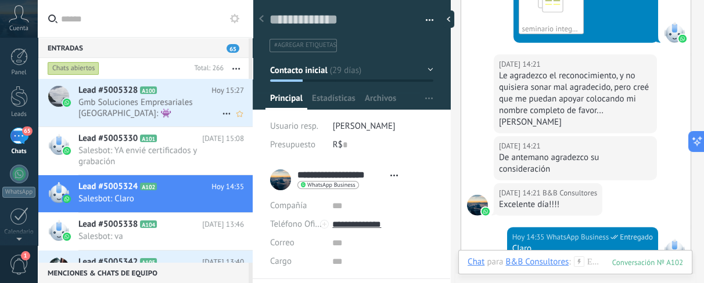
click at [176, 99] on span "Gmb Soluciones Empresariales [GEOGRAPHIC_DATA]: 👾" at bounding box center [149, 108] width 143 height 22
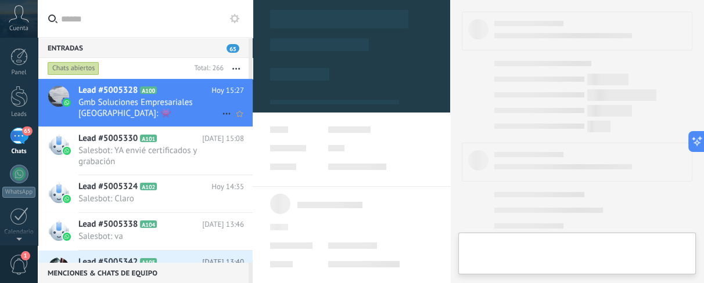
type textarea "**********"
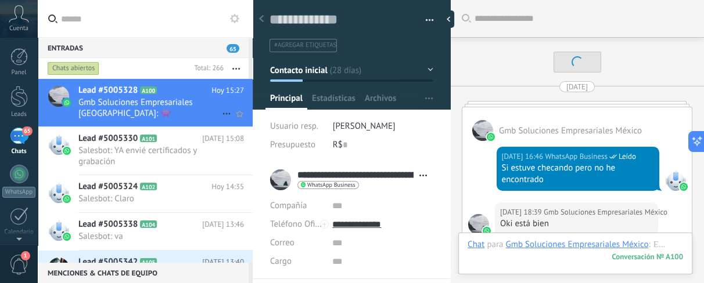
scroll to position [1329, 0]
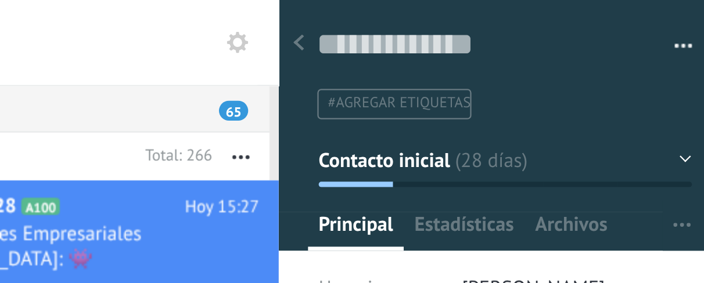
click at [243, 71] on button "button" at bounding box center [236, 68] width 25 height 21
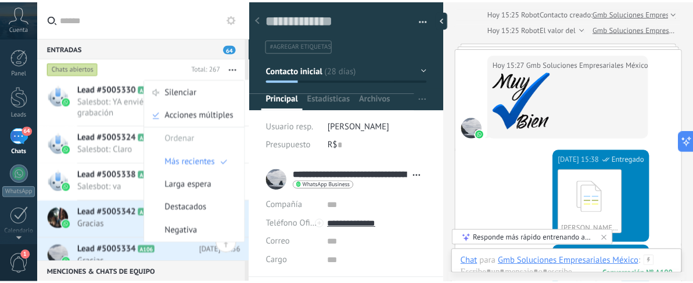
scroll to position [67, 0]
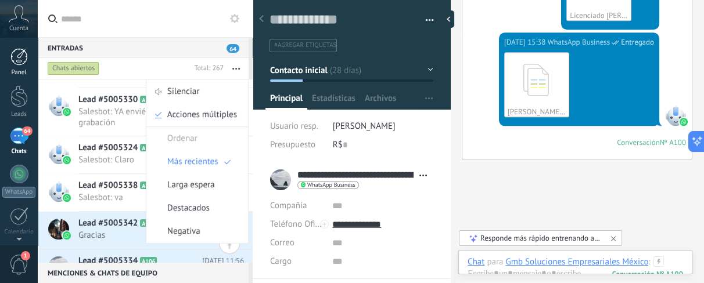
click at [26, 57] on div at bounding box center [18, 56] width 17 height 17
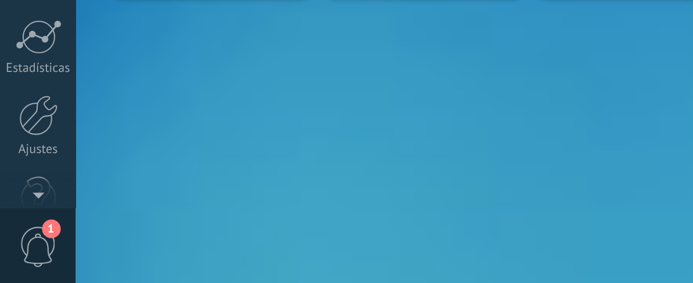
scroll to position [179, 0]
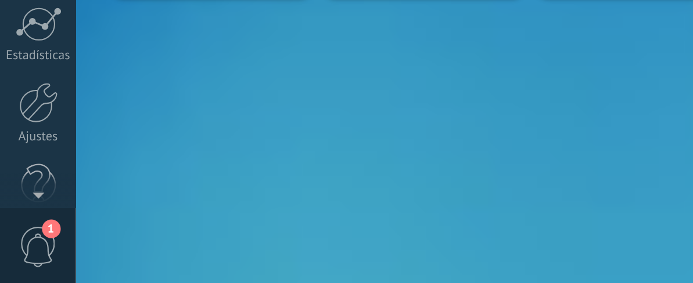
click at [23, 191] on div at bounding box center [19, 193] width 20 height 20
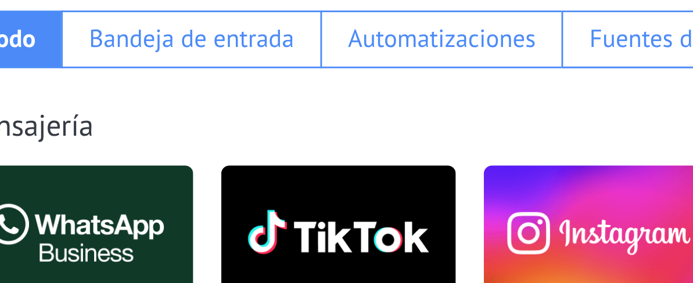
scroll to position [124, 0]
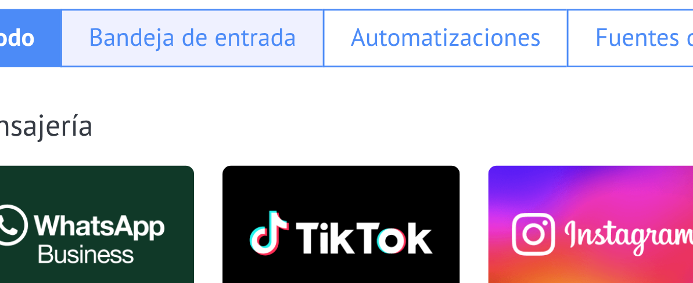
click at [153, 125] on div "Bandeja de entrada" at bounding box center [145, 129] width 72 height 11
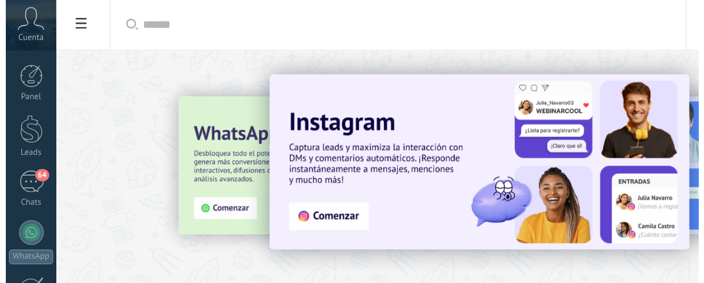
scroll to position [199, 0]
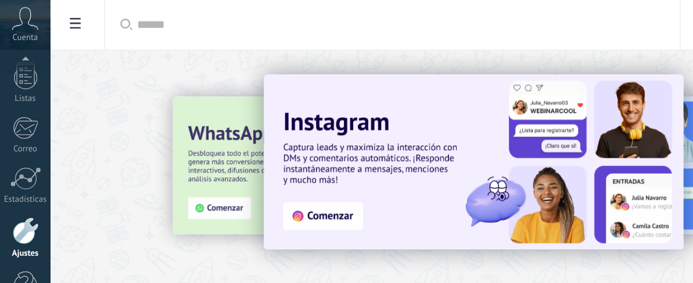
click at [63, 13] on span at bounding box center [56, 19] width 20 height 23
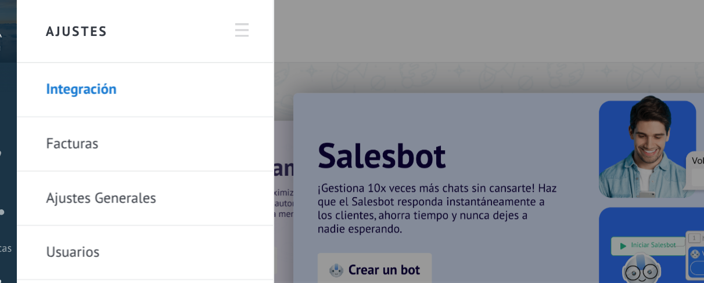
scroll to position [0, 0]
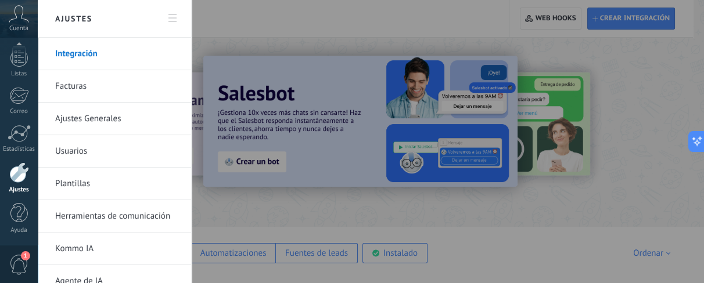
click at [185, 148] on li "Usuarios" at bounding box center [114, 151] width 153 height 33
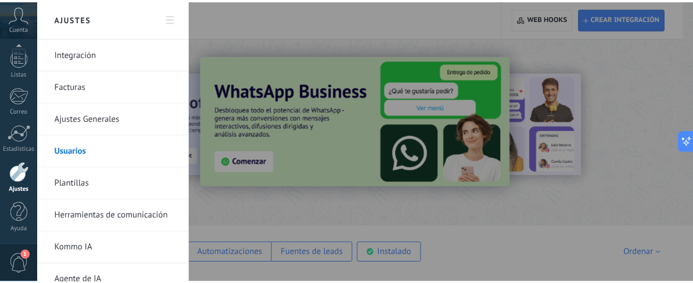
scroll to position [199, 0]
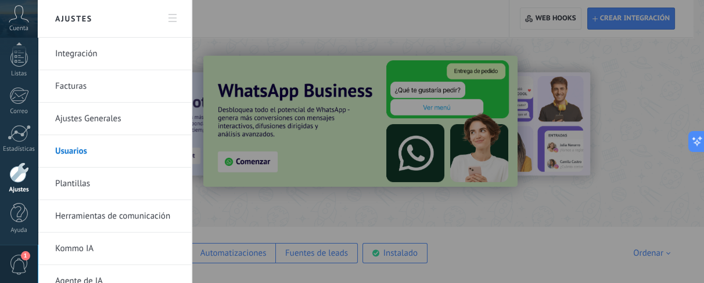
drag, startPoint x: 238, startPoint y: 215, endPoint x: 167, endPoint y: 184, distance: 77.8
click at [238, 215] on div at bounding box center [352, 141] width 704 height 283
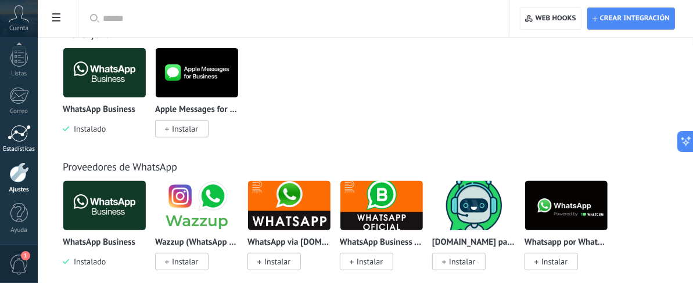
click at [23, 128] on div at bounding box center [19, 133] width 23 height 17
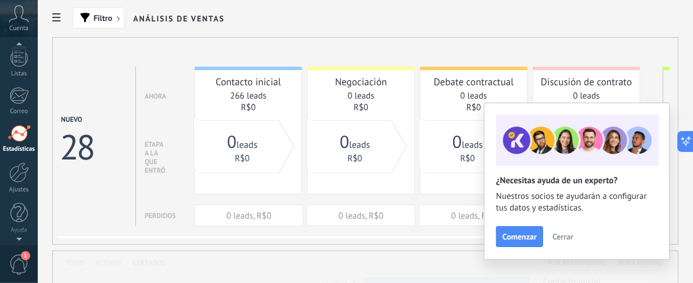
scroll to position [191, 0]
click at [25, 184] on div at bounding box center [19, 181] width 20 height 20
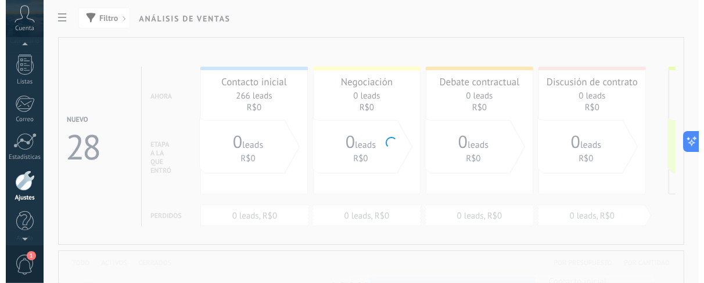
scroll to position [199, 0]
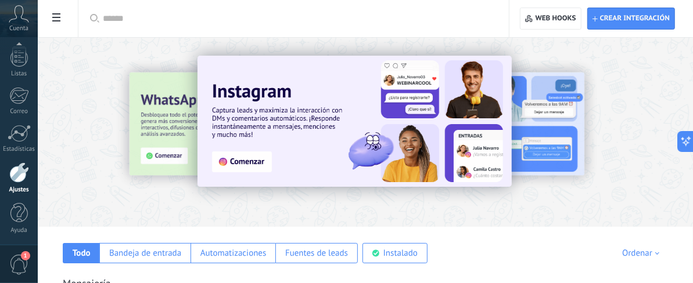
click at [56, 17] on icon at bounding box center [56, 17] width 8 height 8
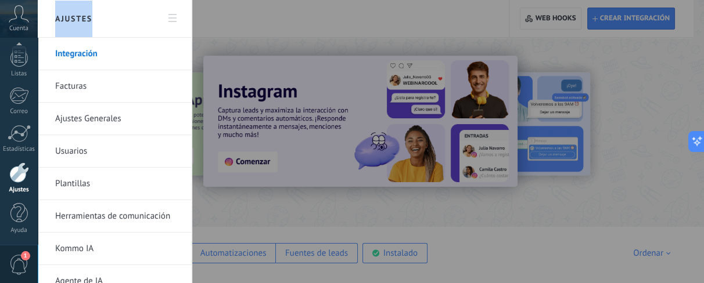
click at [56, 17] on h2 "Ajustes" at bounding box center [114, 19] width 124 height 38
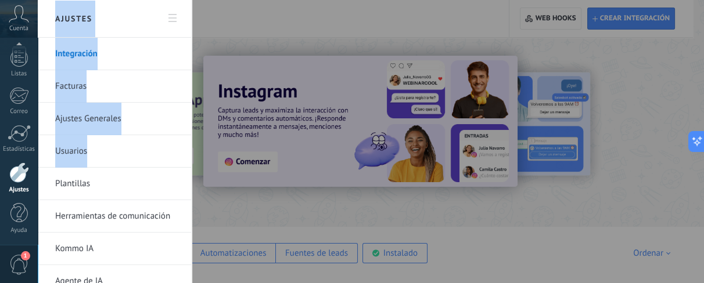
drag, startPoint x: 56, startPoint y: 17, endPoint x: 104, endPoint y: 191, distance: 180.7
click at [104, 191] on div "Ajustes Integración Facturas Ajustes Generales Usuarios Plantillas Herramientas…" at bounding box center [115, 141] width 154 height 283
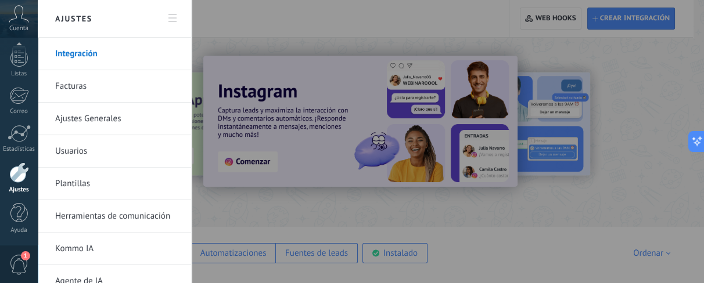
click at [244, 37] on div at bounding box center [352, 141] width 704 height 283
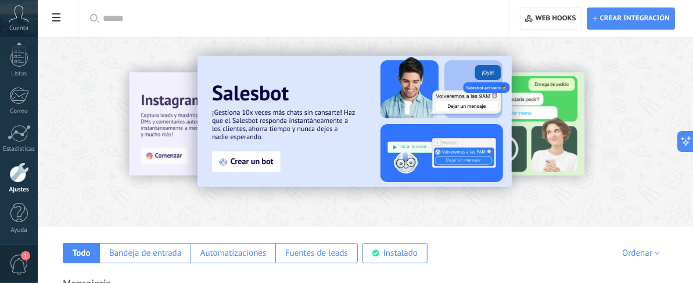
click at [48, 25] on span at bounding box center [56, 19] width 20 height 23
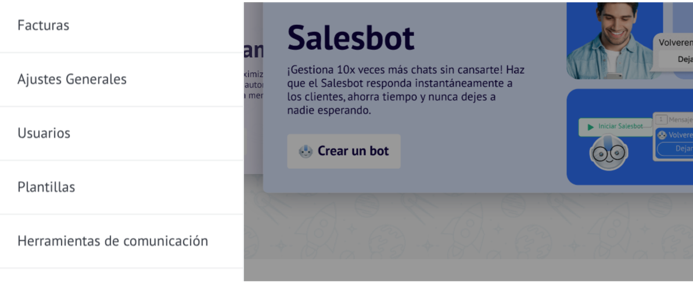
scroll to position [13, 0]
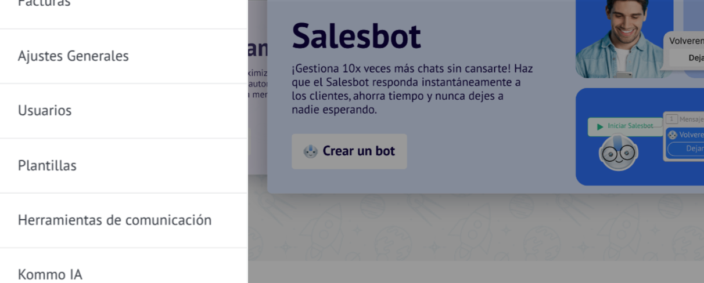
click at [140, 164] on link "Plantillas" at bounding box center [117, 170] width 124 height 33
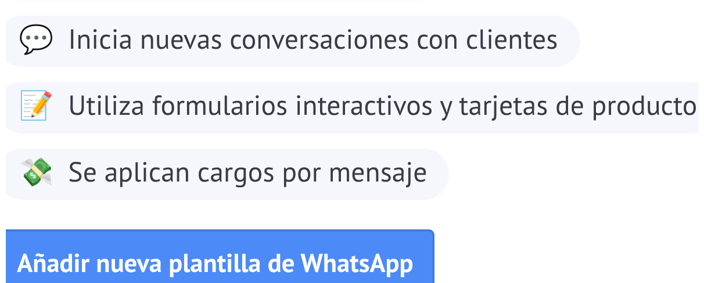
scroll to position [18, 0]
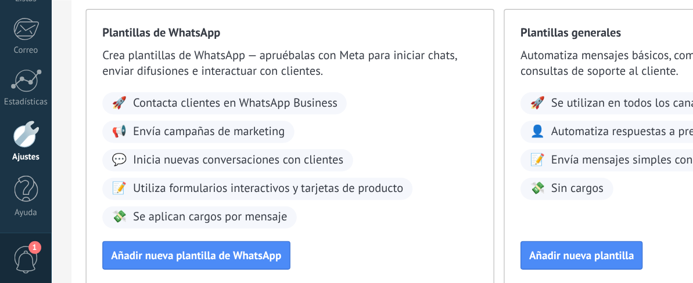
click at [216, 264] on div "Añadir nueva plantilla de WhatsApp" at bounding box center [212, 261] width 275 height 21
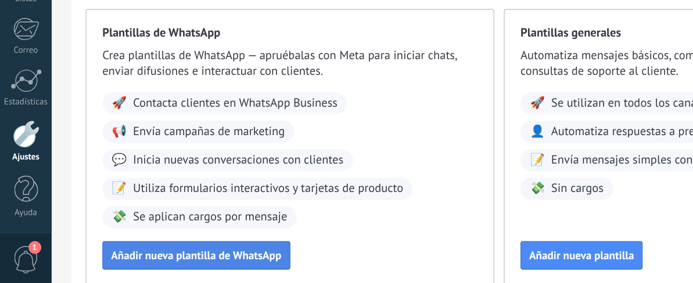
click at [188, 262] on span "Añadir nueva plantilla de WhatsApp" at bounding box center [143, 262] width 125 height 8
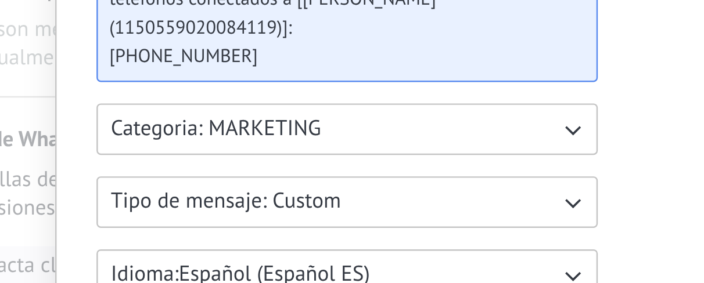
scroll to position [121, 0]
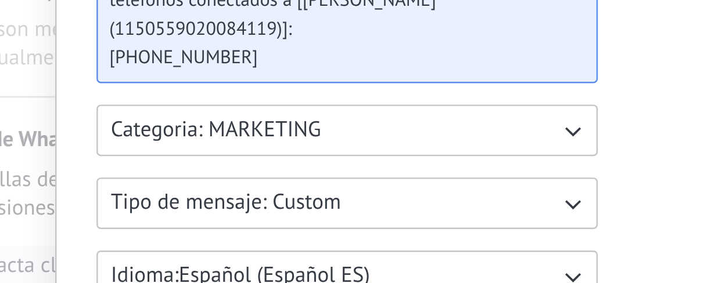
click at [250, 97] on button "Categoria: MARKETING" at bounding box center [256, 95] width 203 height 21
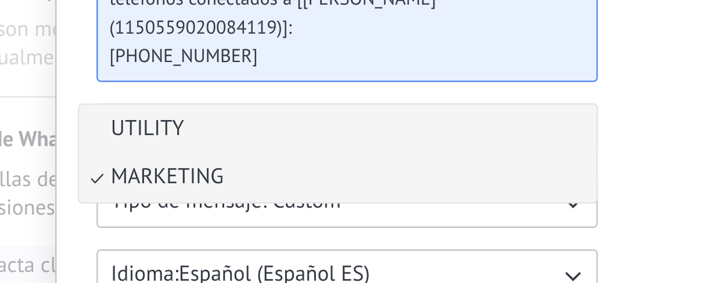
scroll to position [119, 0]
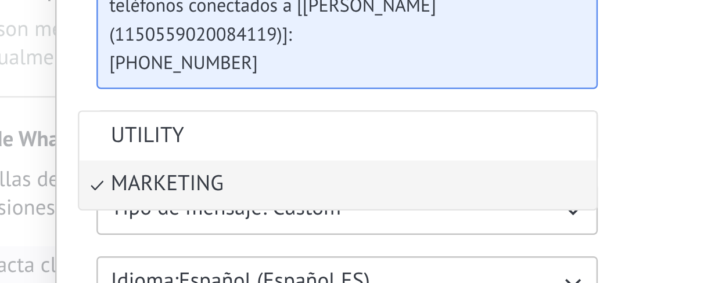
click at [206, 117] on li "MARKETING" at bounding box center [253, 117] width 210 height 20
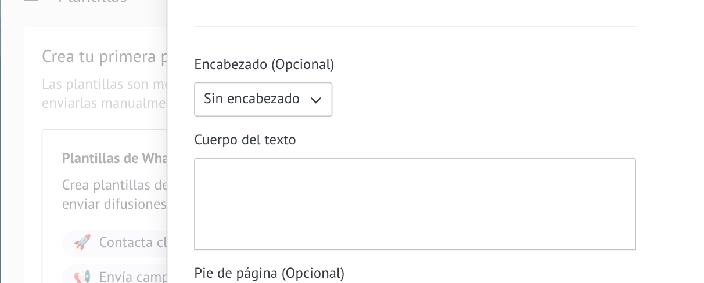
scroll to position [274, 0]
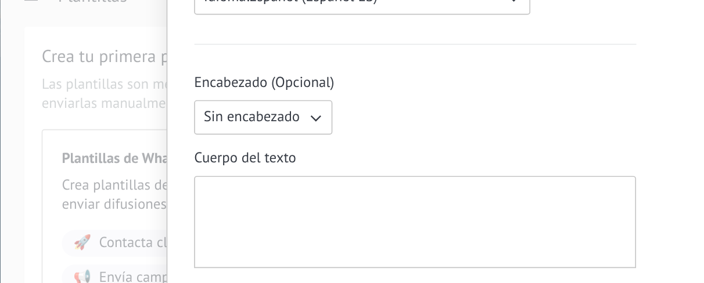
click at [220, 152] on div at bounding box center [288, 138] width 255 height 46
paste div
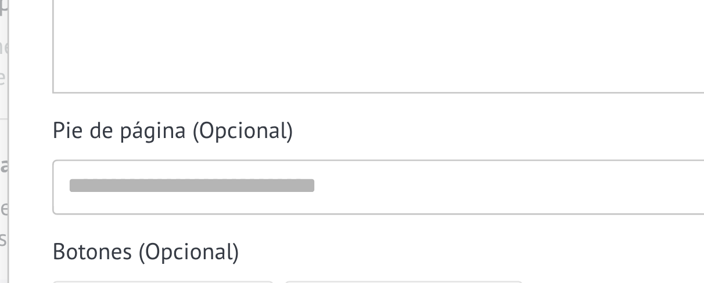
scroll to position [483, 0]
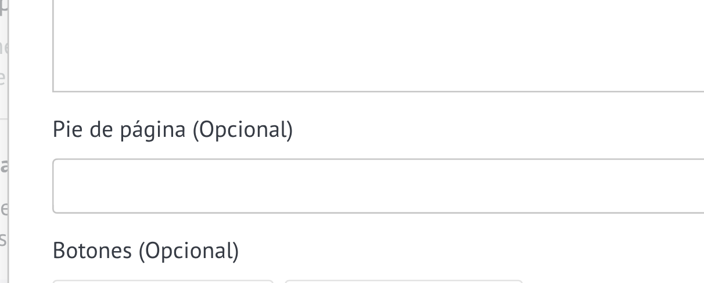
click at [241, 108] on input at bounding box center [289, 106] width 266 height 19
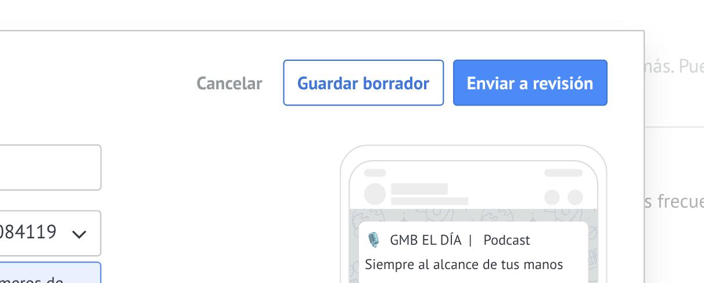
scroll to position [18, 0]
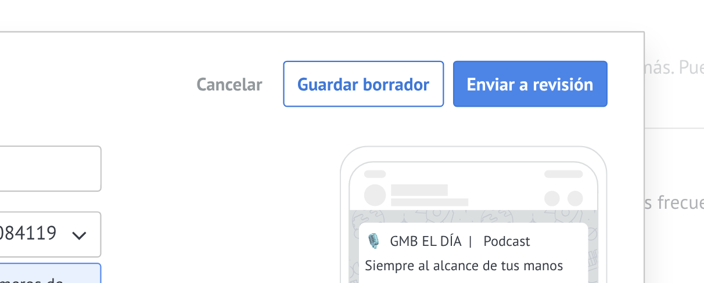
click at [563, 67] on button "Enviar a revisión" at bounding box center [552, 61] width 70 height 21
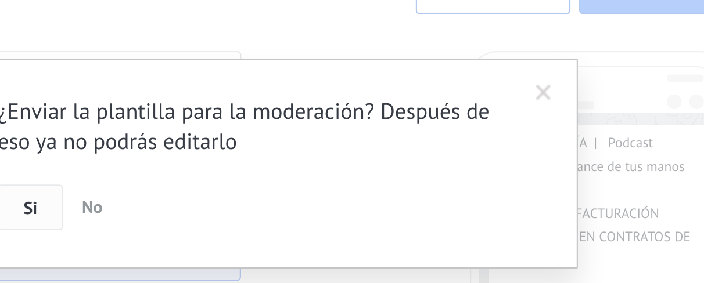
click at [256, 159] on span "Si" at bounding box center [259, 163] width 6 height 8
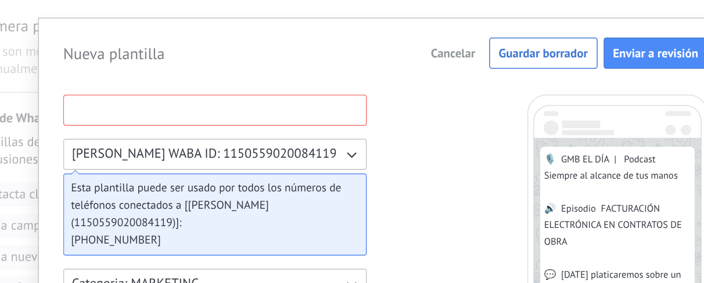
scroll to position [7, 0]
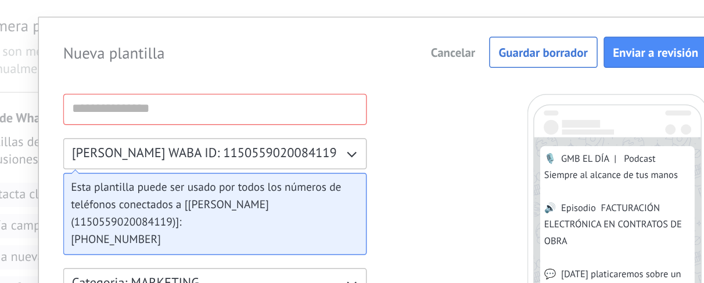
click at [249, 172] on span "Esta plantilla puede ser usado por todos los números de teléfonos conectados a …" at bounding box center [251, 156] width 183 height 35
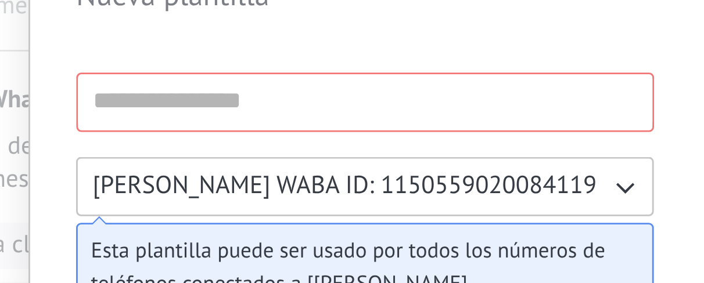
scroll to position [18, 0]
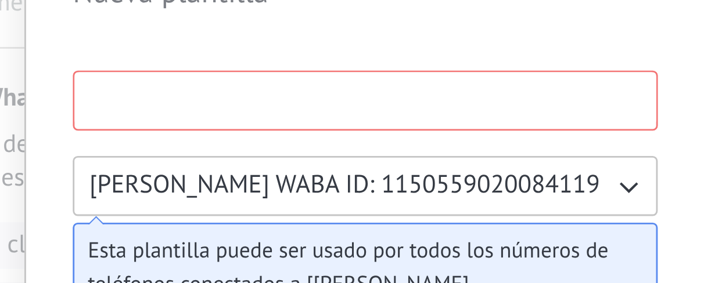
click at [241, 106] on input at bounding box center [257, 99] width 202 height 19
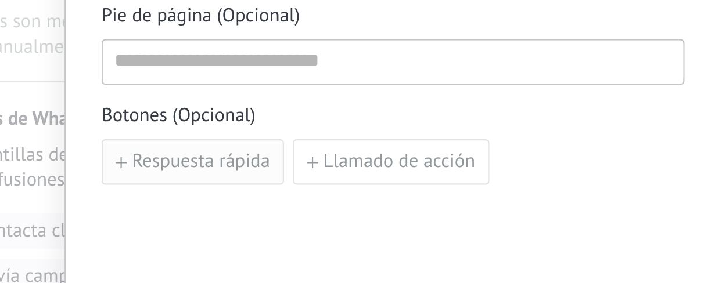
click at [194, 116] on span "Respuesta rápida" at bounding box center [200, 118] width 63 height 8
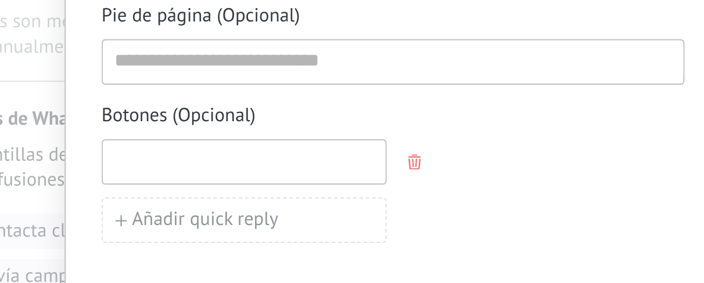
click at [226, 116] on input at bounding box center [220, 118] width 129 height 19
click at [307, 140] on div "Añadir quick reply" at bounding box center [288, 145] width 267 height 21
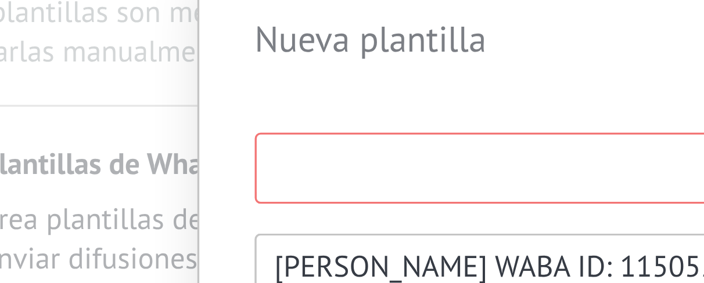
click at [186, 102] on input at bounding box center [257, 99] width 202 height 19
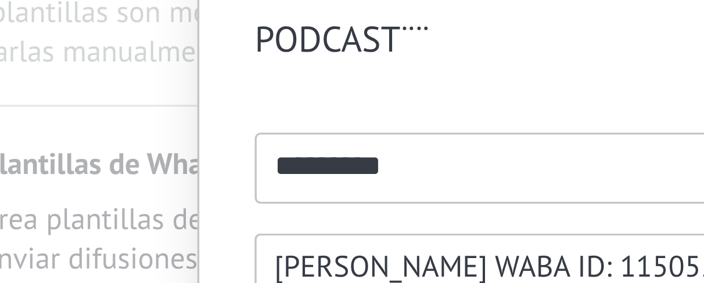
click at [199, 98] on input "*********" at bounding box center [257, 99] width 202 height 19
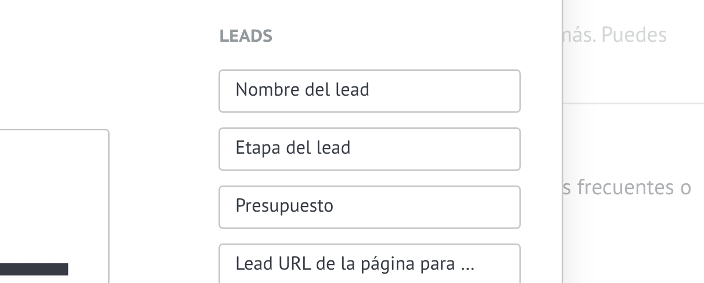
scroll to position [293, 0]
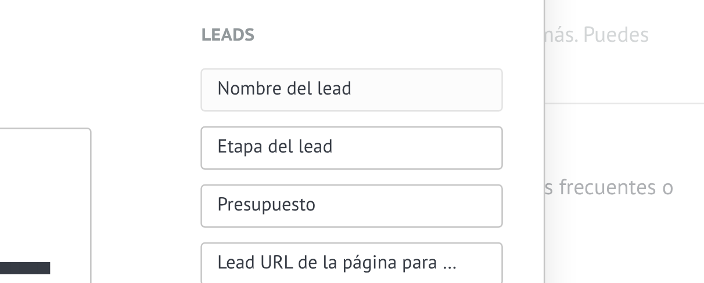
type input "**********"
click at [530, 74] on button "Nombre del lead" at bounding box center [526, 75] width 121 height 17
click at [536, 98] on button "Etapa del lead" at bounding box center [526, 99] width 121 height 17
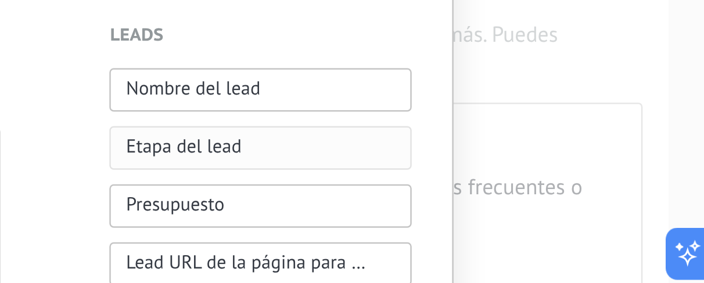
click at [514, 96] on span "Etapa del lead" at bounding box center [495, 99] width 46 height 12
click at [521, 122] on button "Presupuesto" at bounding box center [526, 122] width 121 height 17
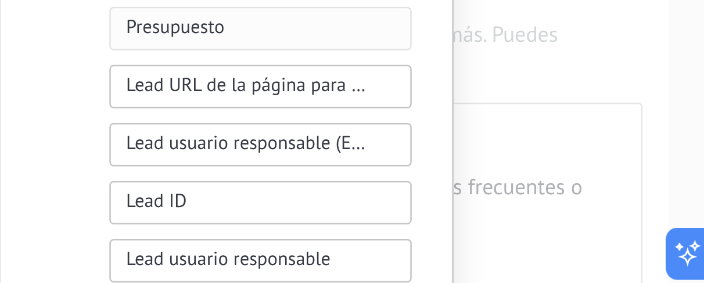
scroll to position [364, 0]
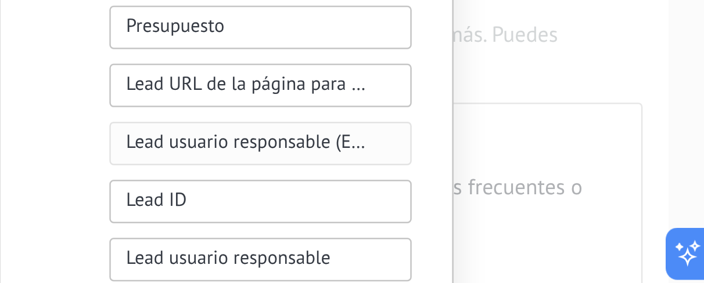
click at [514, 97] on span "Lead usuario responsable (Email)" at bounding box center [520, 97] width 96 height 12
click at [523, 115] on button "Lead ID" at bounding box center [526, 120] width 121 height 17
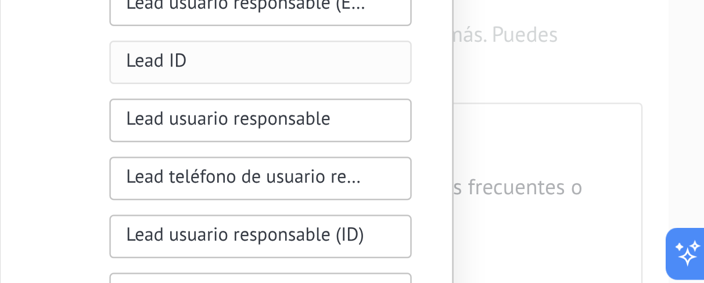
scroll to position [433, 0]
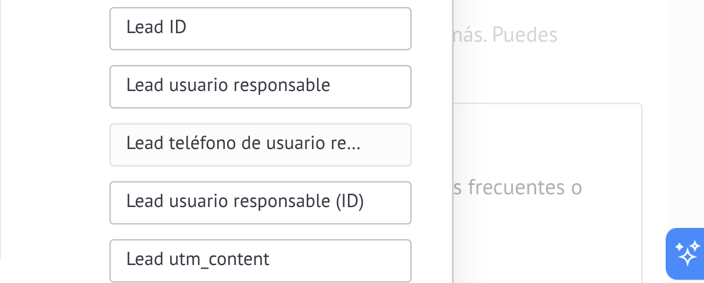
click at [521, 105] on button "Lead teléfono de usuario responsable" at bounding box center [526, 97] width 121 height 17
click at [525, 114] on button "Lead usuario responsable (ID)" at bounding box center [526, 121] width 121 height 17
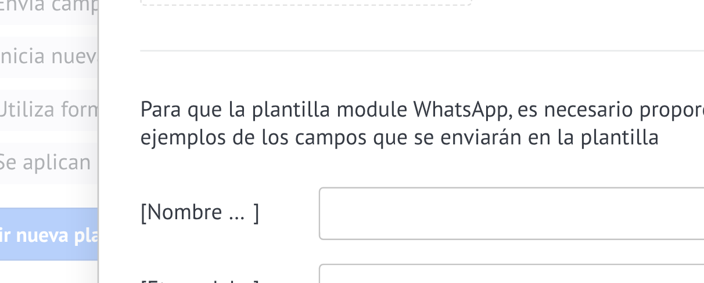
scroll to position [533, 0]
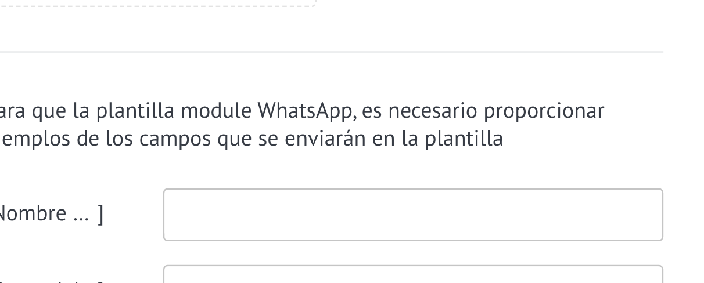
click at [275, 261] on input at bounding box center [324, 255] width 196 height 19
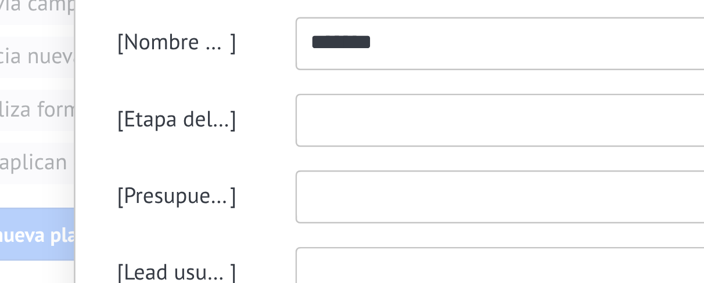
scroll to position [611, 0]
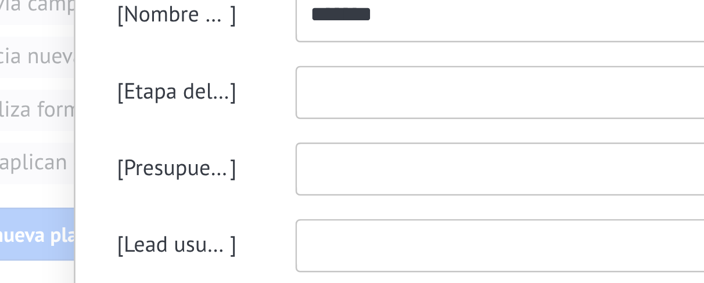
type input "*******"
click at [255, 204] on input at bounding box center [324, 207] width 196 height 19
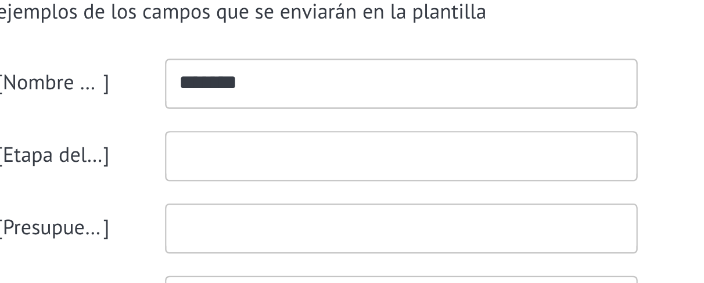
scroll to position [14, 0]
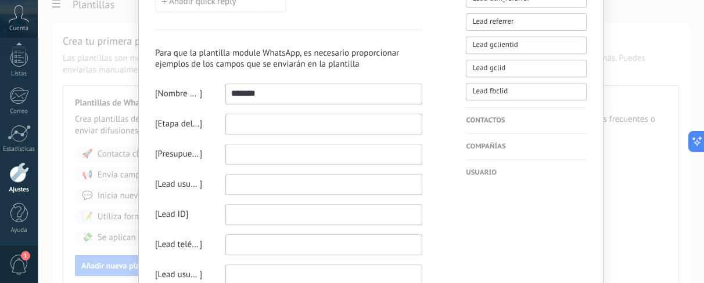
click at [22, 172] on div at bounding box center [19, 173] width 20 height 20
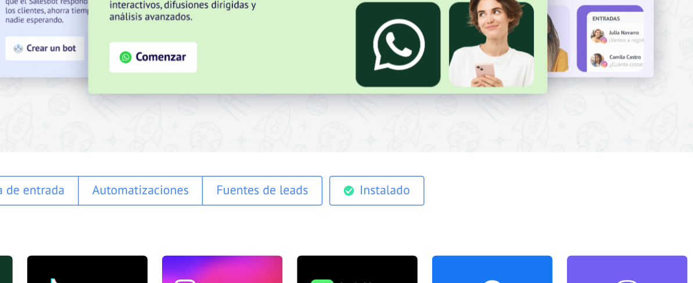
scroll to position [33, 0]
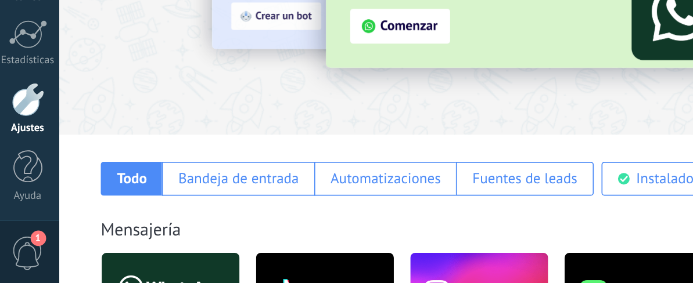
click at [91, 214] on div "Todo" at bounding box center [81, 220] width 37 height 20
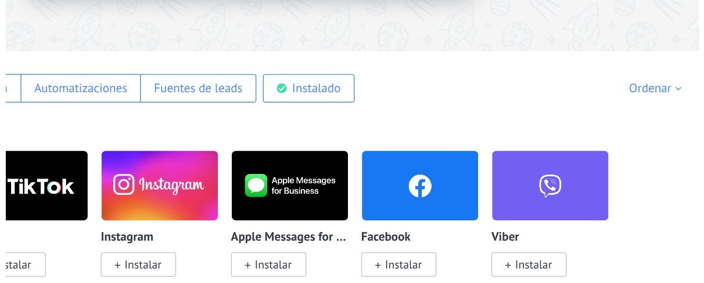
scroll to position [110, 0]
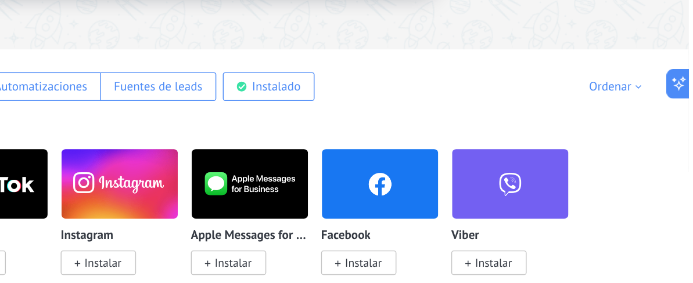
click at [535, 243] on div "Viber Instalar" at bounding box center [566, 231] width 84 height 87
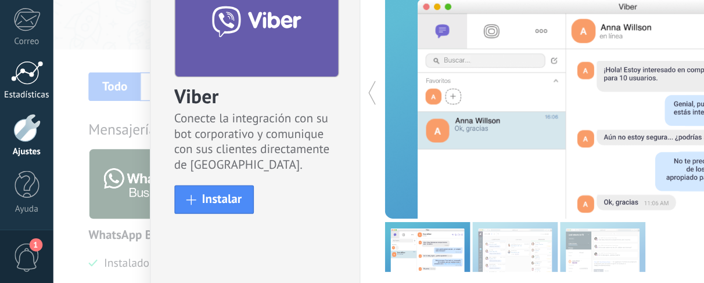
click at [32, 125] on link "Estadísticas" at bounding box center [19, 139] width 38 height 28
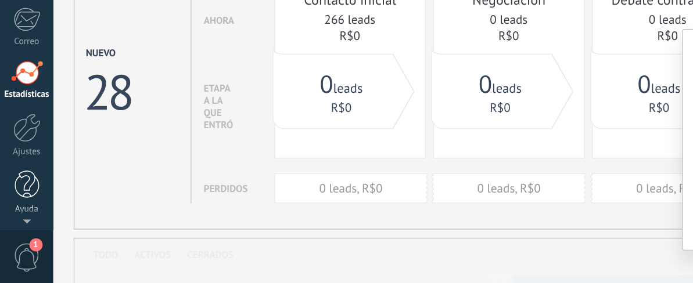
scroll to position [191, 0]
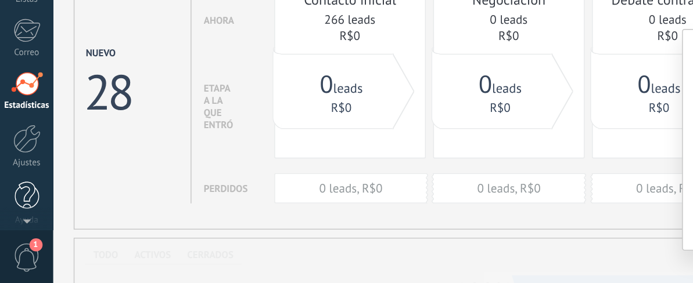
click at [24, 211] on div at bounding box center [18, 221] width 17 height 20
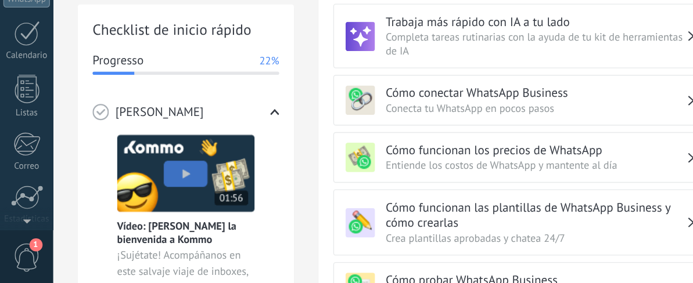
scroll to position [105, 0]
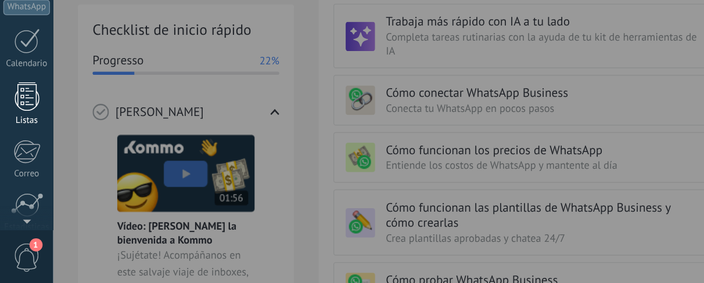
click at [18, 154] on div at bounding box center [18, 150] width 17 height 20
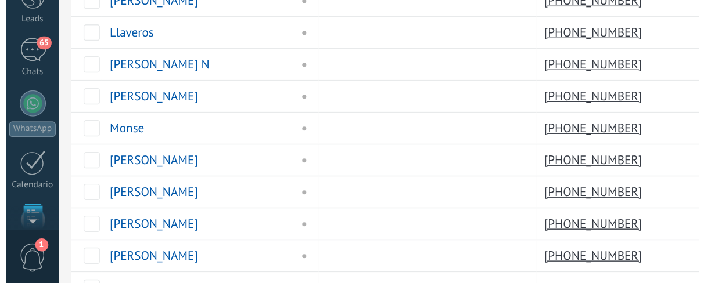
scroll to position [14, 0]
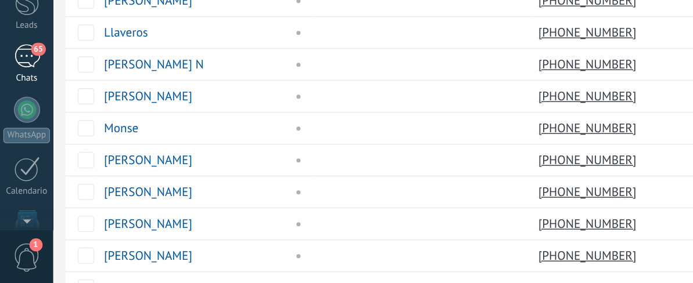
click at [26, 122] on div "65" at bounding box center [19, 122] width 19 height 17
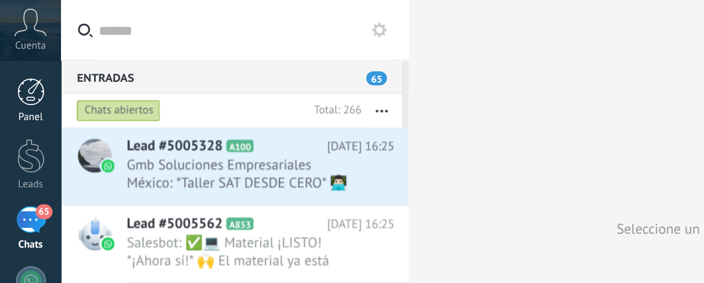
click at [20, 62] on div at bounding box center [18, 56] width 17 height 17
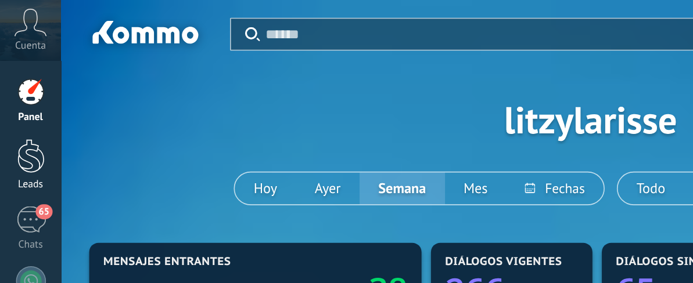
click at [24, 87] on div at bounding box center [18, 96] width 17 height 21
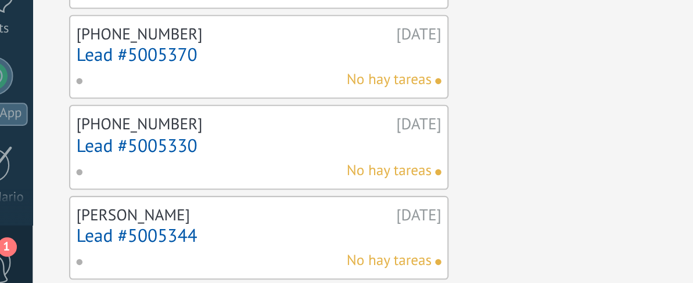
scroll to position [8, 0]
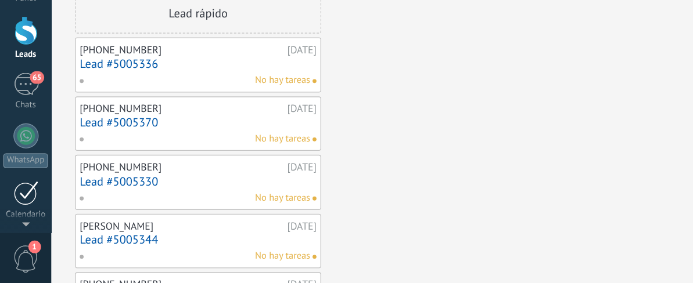
click at [20, 211] on div at bounding box center [19, 216] width 19 height 18
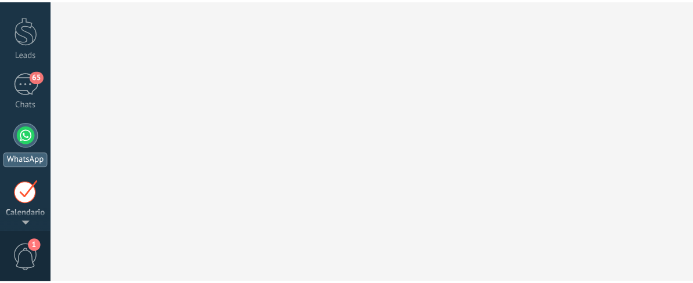
scroll to position [75, 0]
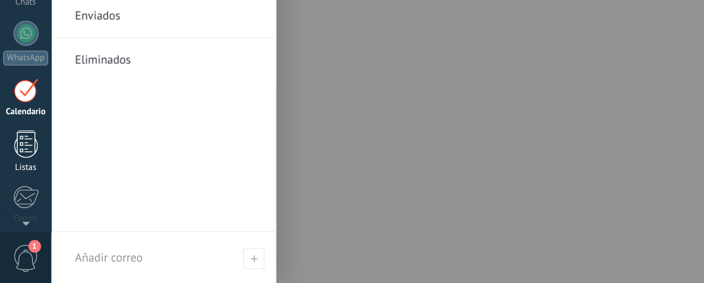
click at [27, 183] on div at bounding box center [18, 181] width 17 height 20
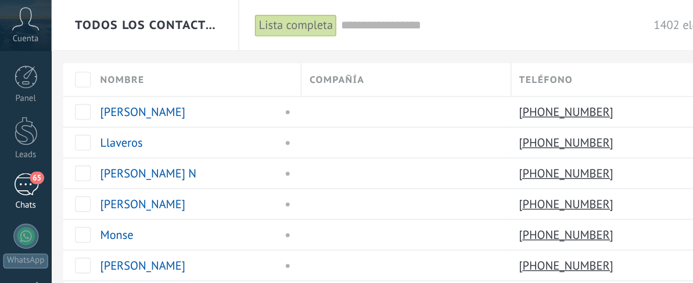
click at [22, 71] on div "Panel" at bounding box center [19, 73] width 34 height 8
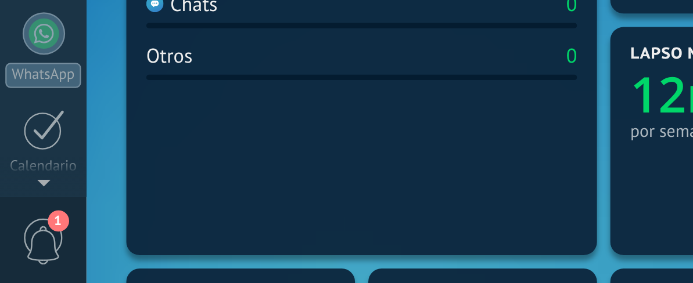
scroll to position [84, 0]
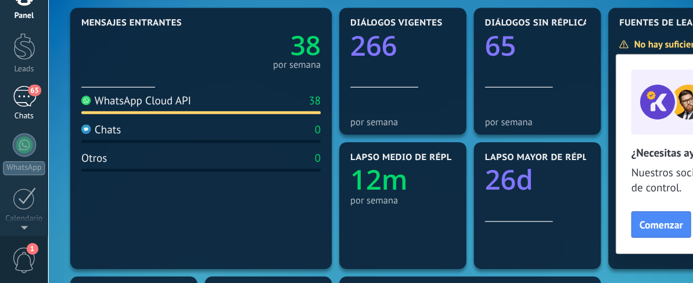
click at [13, 140] on div "65" at bounding box center [19, 136] width 19 height 17
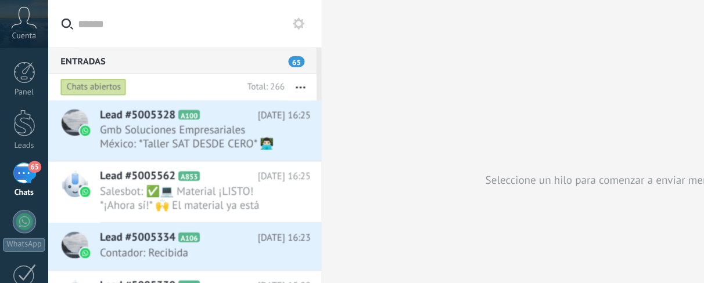
click at [239, 46] on div "Entradas 65" at bounding box center [143, 47] width 211 height 21
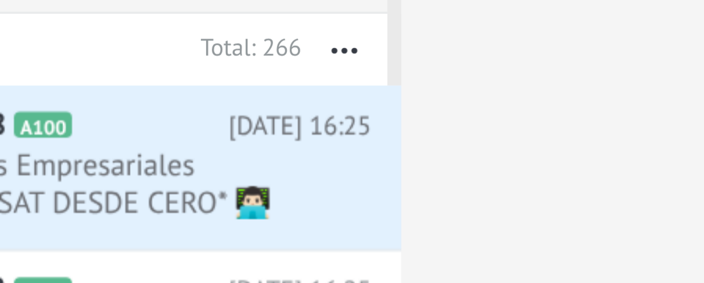
click at [236, 68] on icon "button" at bounding box center [236, 69] width 8 height 2
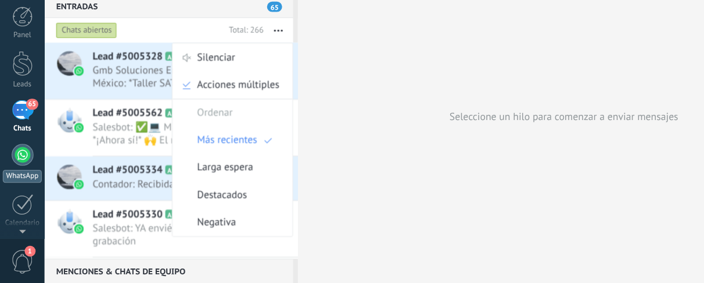
click at [24, 188] on div "WhatsApp" at bounding box center [18, 192] width 33 height 11
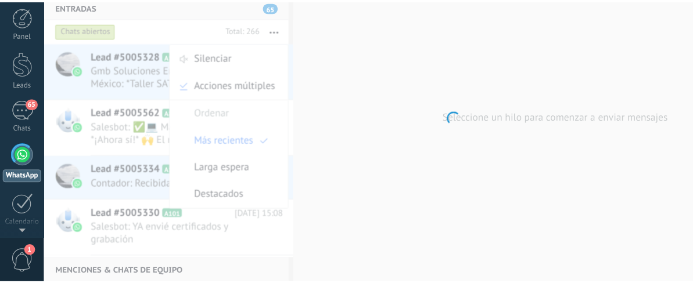
scroll to position [33, 0]
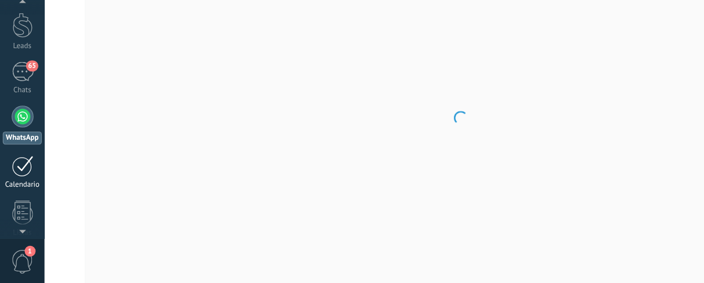
click at [10, 197] on div "Calendario" at bounding box center [19, 200] width 34 height 8
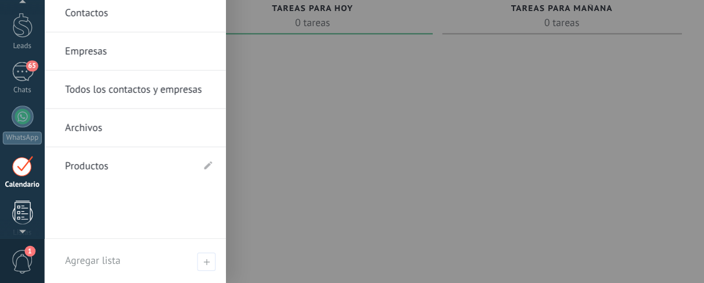
click at [13, 224] on div at bounding box center [18, 223] width 17 height 20
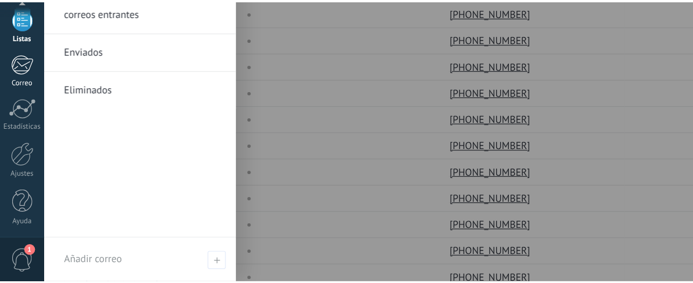
scroll to position [199, 0]
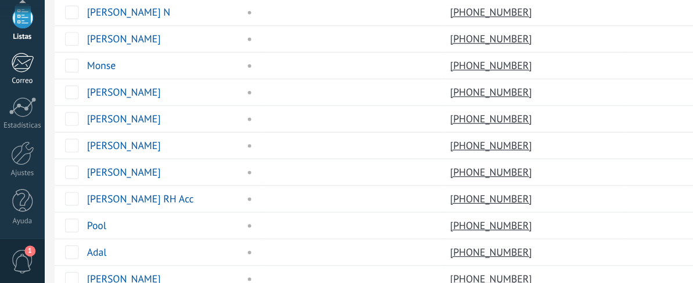
click at [26, 178] on div at bounding box center [19, 173] width 20 height 20
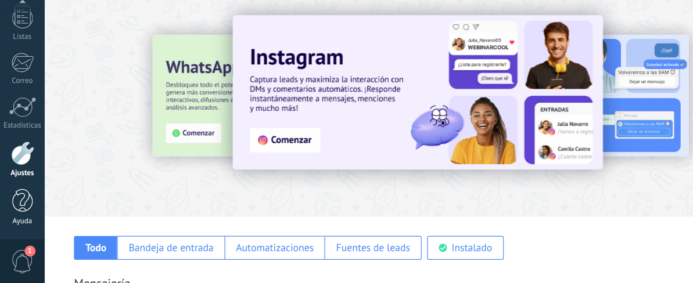
click at [20, 203] on div at bounding box center [18, 213] width 17 height 20
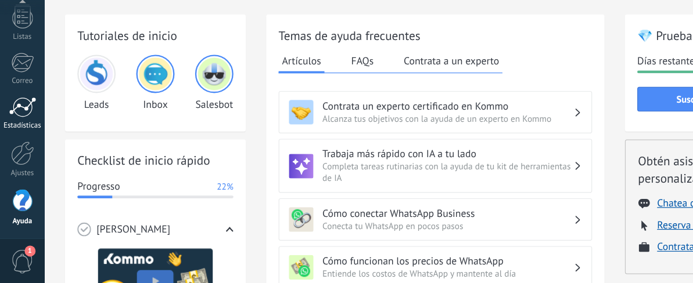
click at [24, 139] on div at bounding box center [19, 133] width 23 height 17
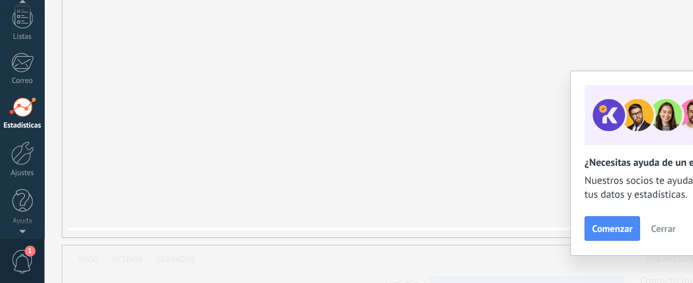
scroll to position [191, 0]
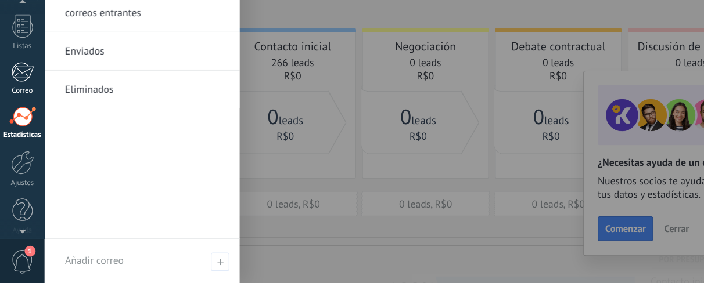
click at [24, 112] on link "Correo" at bounding box center [19, 109] width 38 height 28
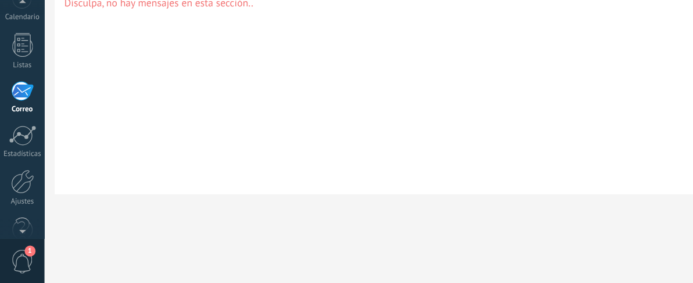
scroll to position [199, 0]
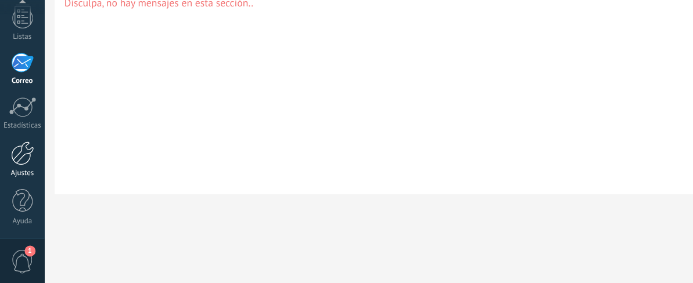
click at [18, 171] on div at bounding box center [19, 173] width 20 height 20
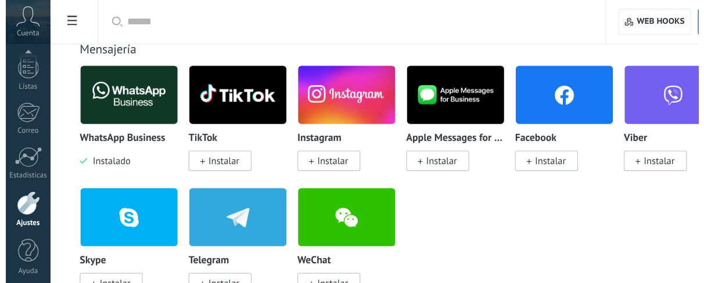
scroll to position [242, 0]
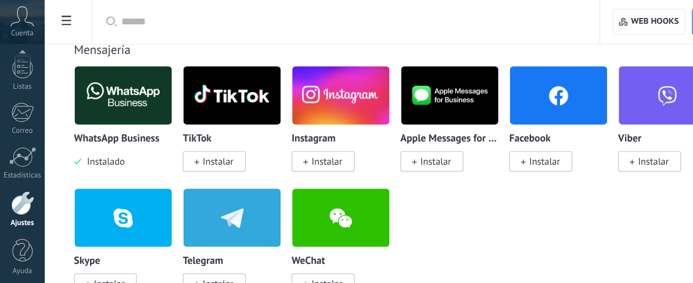
click at [55, 23] on span at bounding box center [56, 19] width 20 height 23
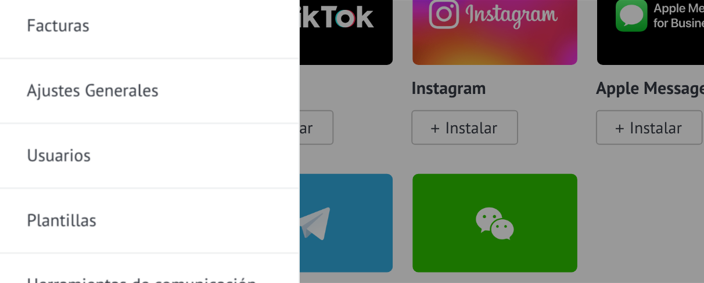
click at [122, 184] on link "Plantillas" at bounding box center [117, 184] width 124 height 33
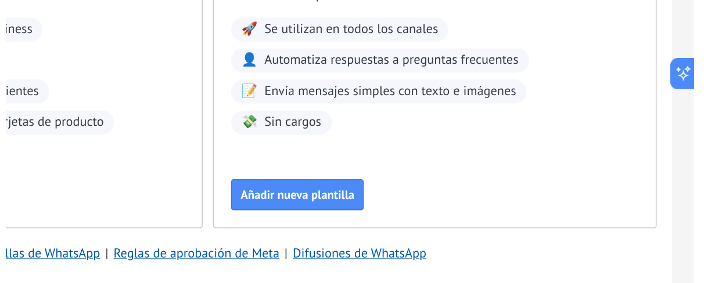
scroll to position [57, 0]
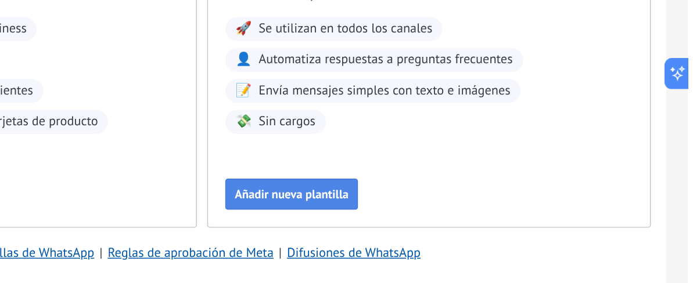
click at [445, 215] on button "Añadir nueva plantilla" at bounding box center [425, 222] width 89 height 21
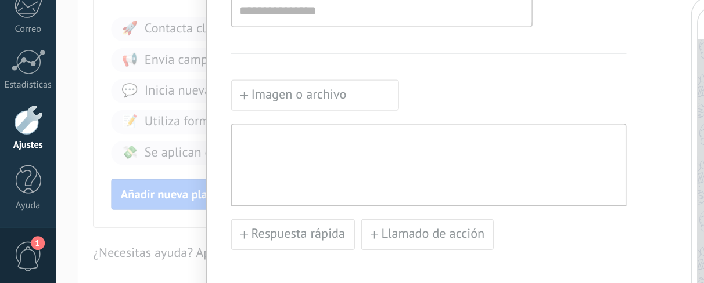
click at [206, 202] on div at bounding box center [288, 204] width 255 height 46
paste div
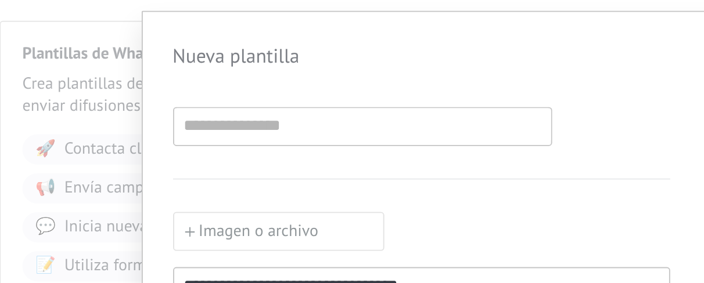
scroll to position [56, 0]
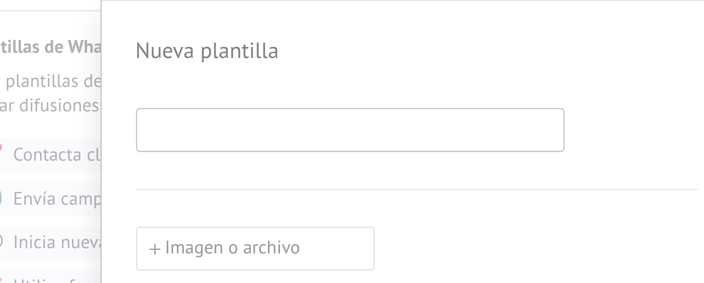
click at [252, 99] on input at bounding box center [257, 99] width 202 height 19
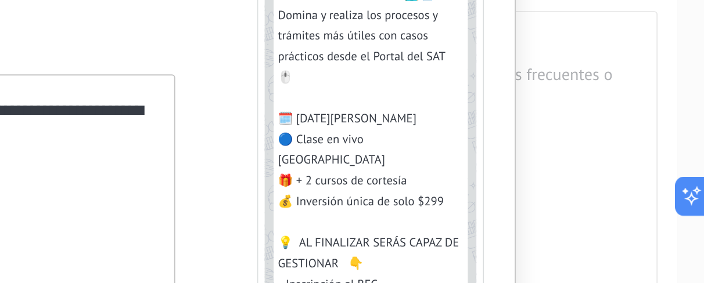
scroll to position [0, 0]
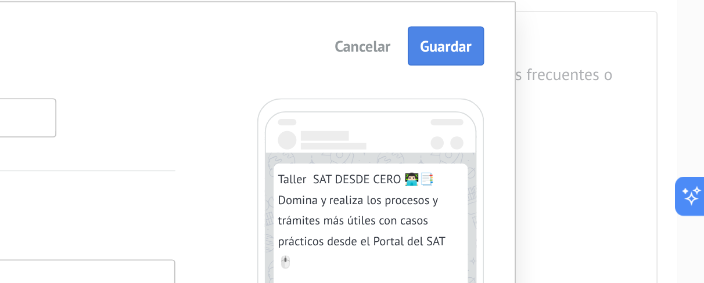
type input "**********"
click at [565, 59] on span "Guardar" at bounding box center [565, 61] width 27 height 8
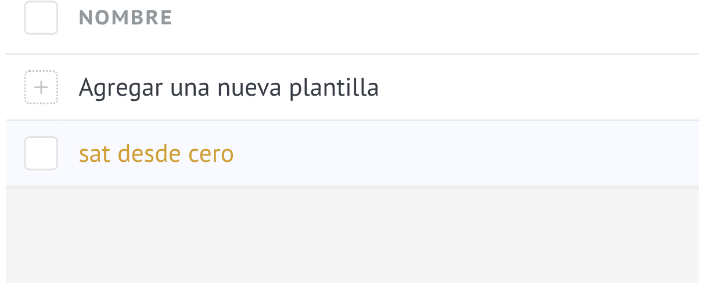
scroll to position [54, 0]
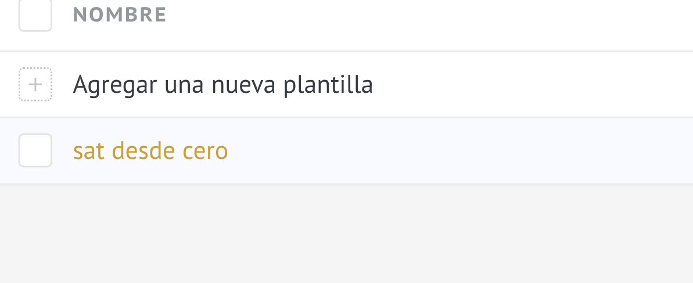
click at [120, 222] on span "sat desde cero" at bounding box center [108, 223] width 53 height 11
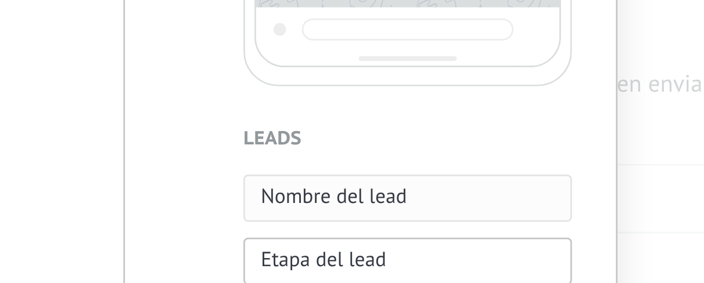
click at [527, 181] on button "Nombre del lead" at bounding box center [526, 176] width 121 height 17
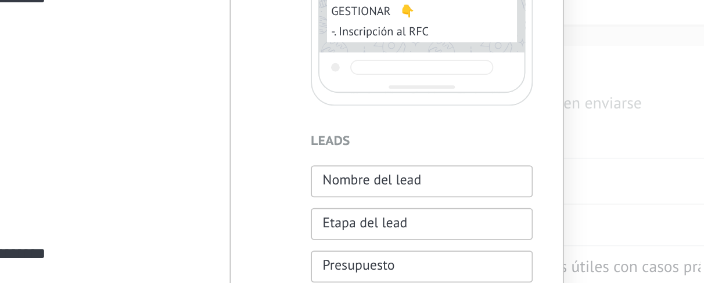
scroll to position [237, 0]
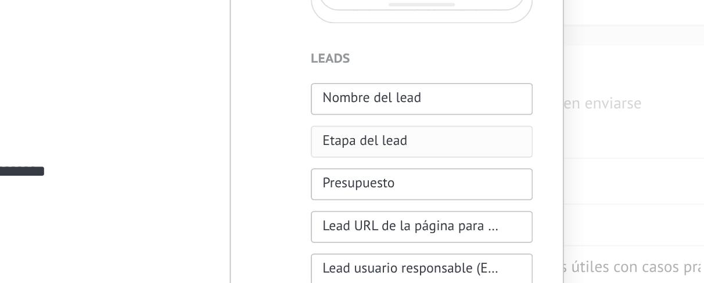
click at [518, 146] on button "Etapa del lead" at bounding box center [526, 154] width 121 height 17
click at [529, 170] on button "Presupuesto" at bounding box center [526, 178] width 121 height 17
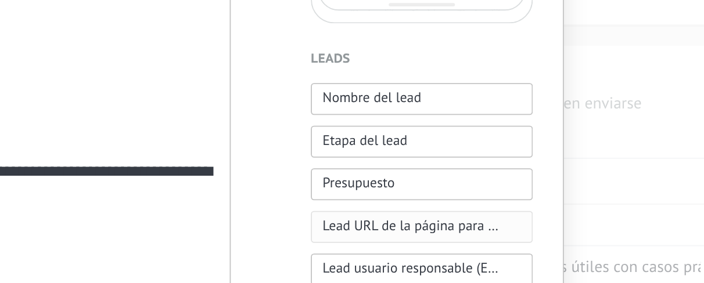
click at [530, 198] on span "Lead URL de la página para compartir con los clientes" at bounding box center [520, 201] width 96 height 12
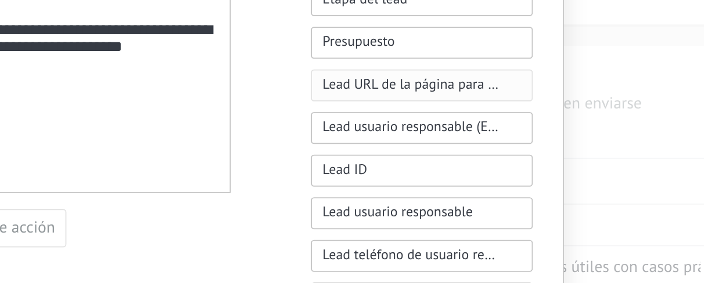
scroll to position [317, 0]
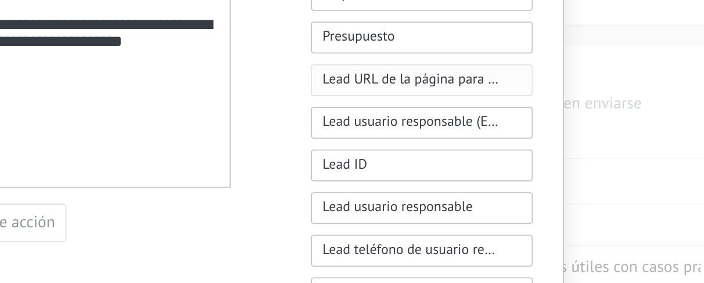
click at [545, 122] on span "Lead URL de la página para compartir con los clientes" at bounding box center [520, 121] width 96 height 12
click at [546, 143] on span "Lead usuario responsable (Email)" at bounding box center [520, 144] width 96 height 12
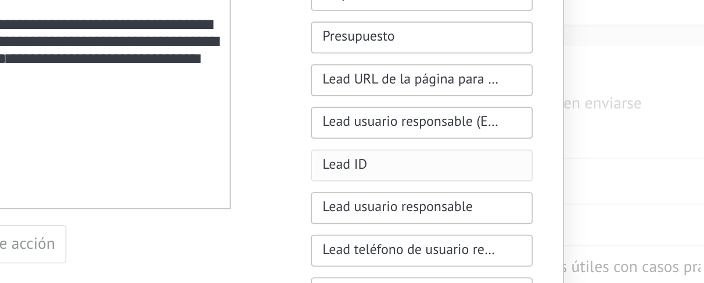
click at [489, 171] on span "Lead ID" at bounding box center [484, 167] width 24 height 12
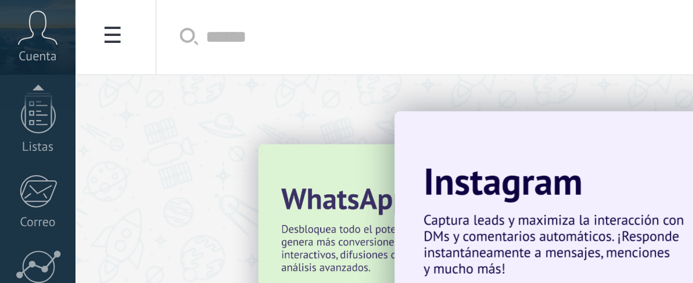
click at [63, 24] on span at bounding box center [56, 19] width 20 height 23
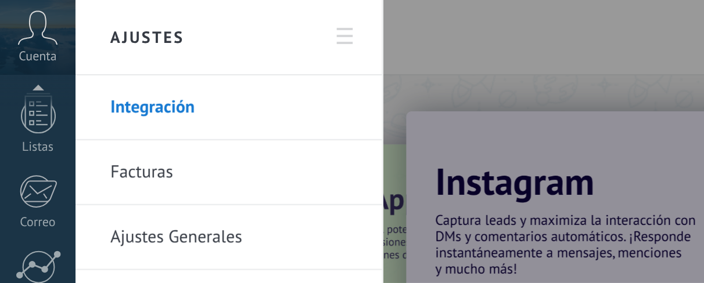
scroll to position [13, 0]
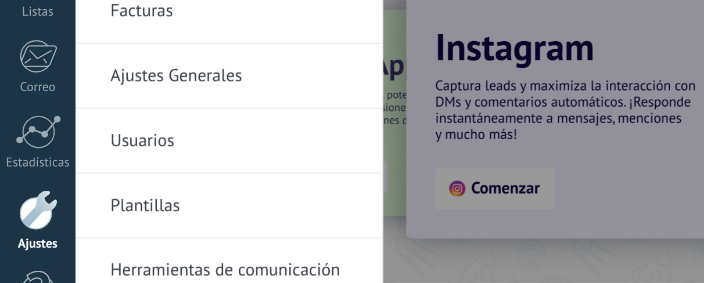
click at [121, 171] on link "Plantillas" at bounding box center [117, 170] width 124 height 33
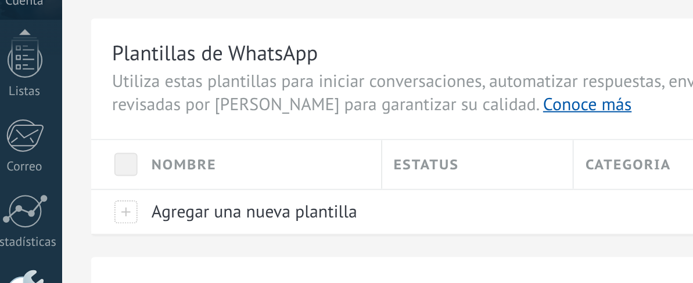
click at [224, 110] on div "Estatus" at bounding box center [245, 110] width 95 height 24
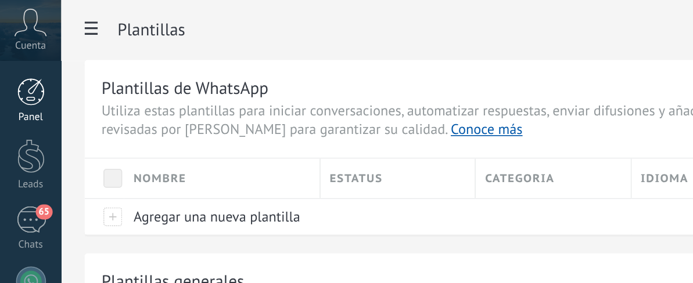
click at [16, 60] on div at bounding box center [18, 56] width 17 height 17
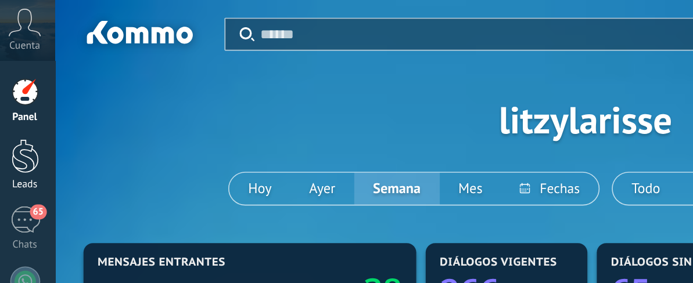
click at [27, 103] on div at bounding box center [18, 96] width 17 height 21
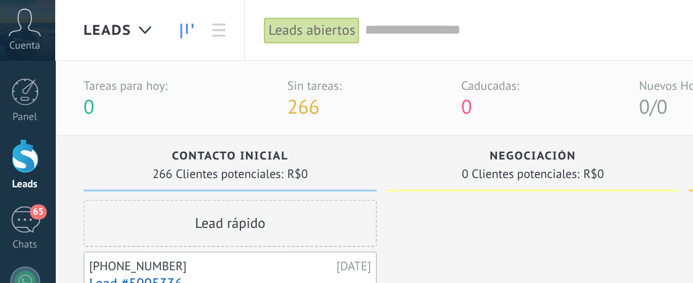
click at [193, 71] on span "266" at bounding box center [191, 66] width 20 height 16
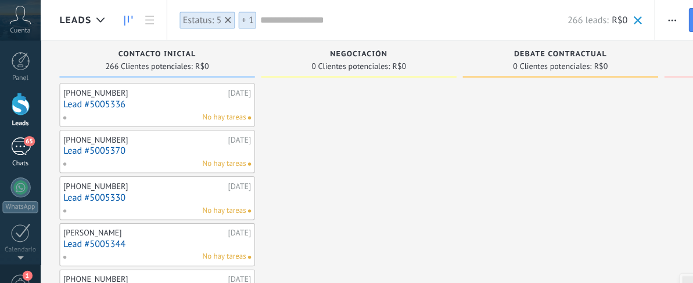
click at [27, 136] on div "65" at bounding box center [19, 136] width 19 height 17
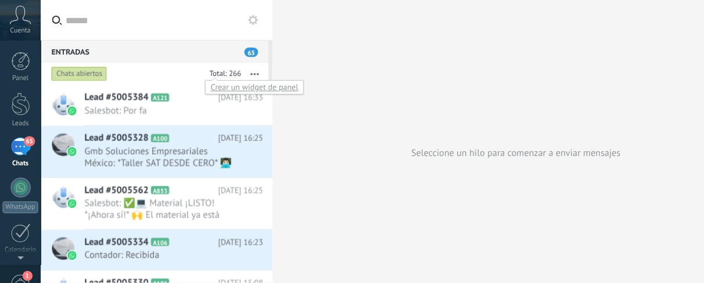
click at [204, 81] on div "Crear un widget de panel" at bounding box center [236, 80] width 92 height 13
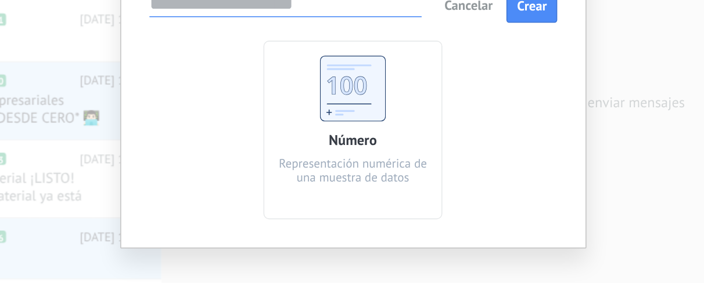
click at [383, 145] on use at bounding box center [370, 133] width 41 height 41
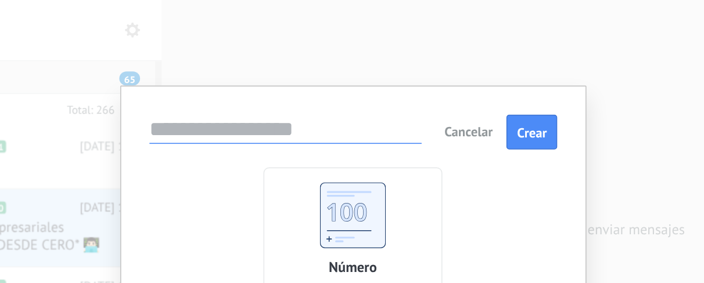
click at [336, 82] on input "text" at bounding box center [329, 81] width 168 height 16
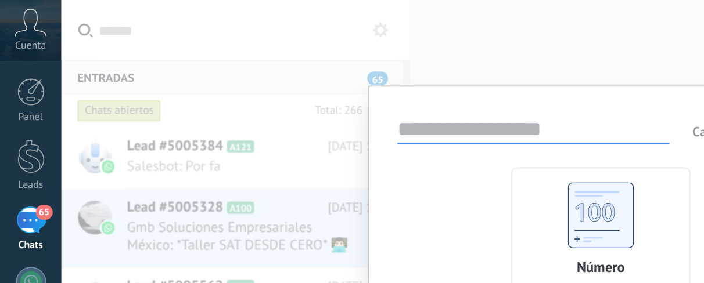
click at [167, 89] on div "Cancelar Crear Número Representación numérica de una muestra de datos" at bounding box center [371, 141] width 666 height 283
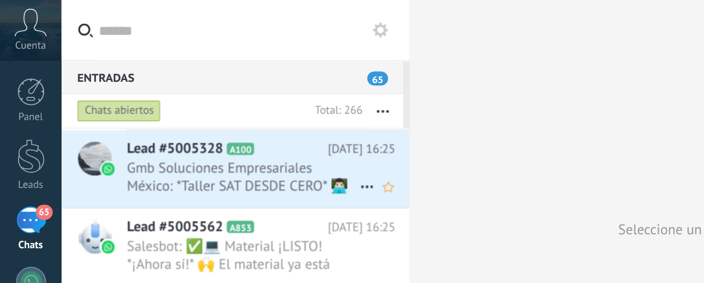
scroll to position [60, 0]
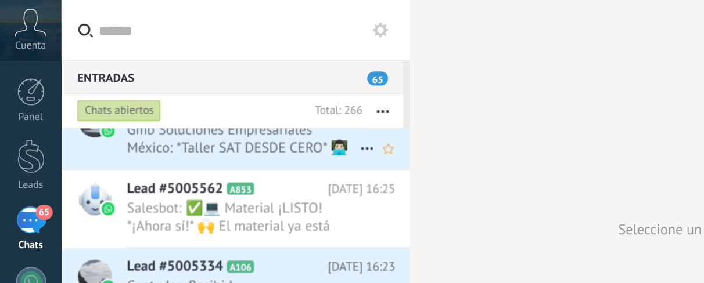
click at [179, 85] on span "Gmb Soluciones Empresariales México: *Taller SAT DESDE CERO* 👨🏻‍💻📑 _Domina y re…" at bounding box center [149, 86] width 143 height 22
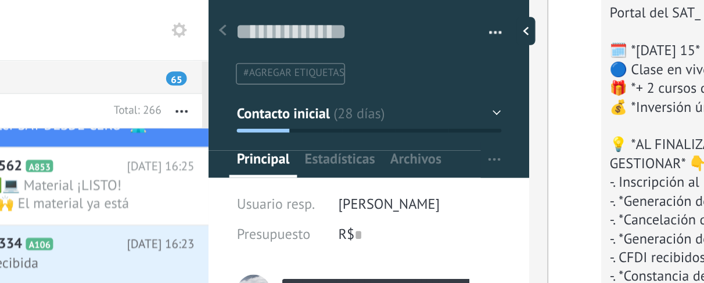
scroll to position [69, 0]
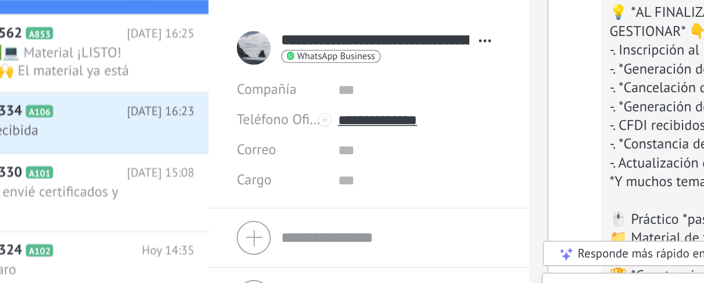
click at [345, 115] on span "WhatsApp Business" at bounding box center [331, 117] width 48 height 6
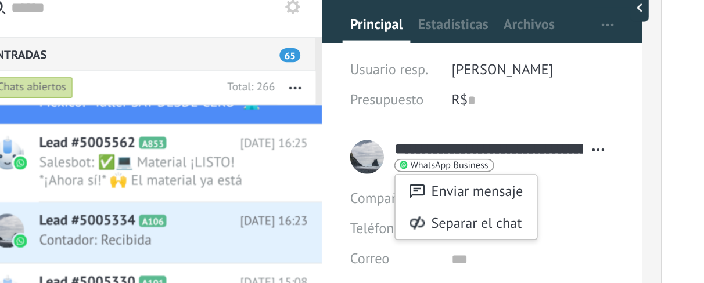
drag, startPoint x: 196, startPoint y: 120, endPoint x: 127, endPoint y: 104, distance: 71.0
click at [127, 104] on div at bounding box center [352, 141] width 704 height 283
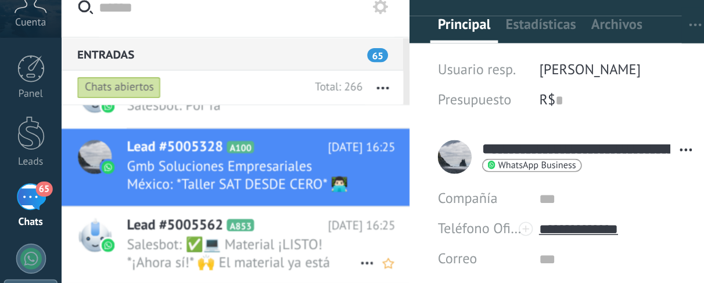
scroll to position [0, 0]
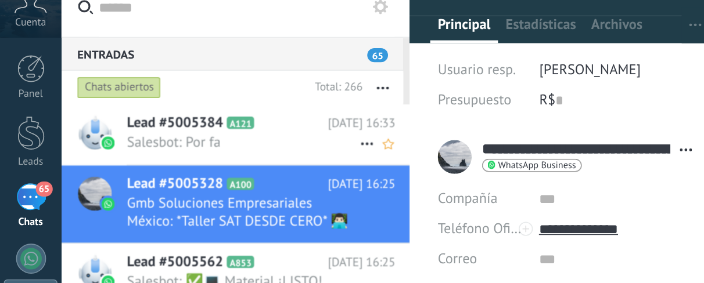
click at [100, 99] on span "Salesbot: Por fa" at bounding box center [149, 102] width 143 height 11
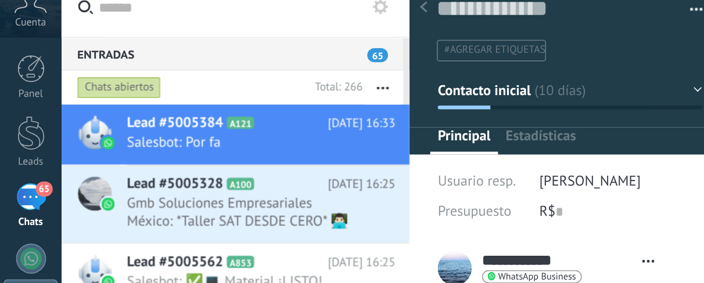
type textarea "**********"
click at [360, 68] on button "Contacto inicial" at bounding box center [351, 70] width 163 height 21
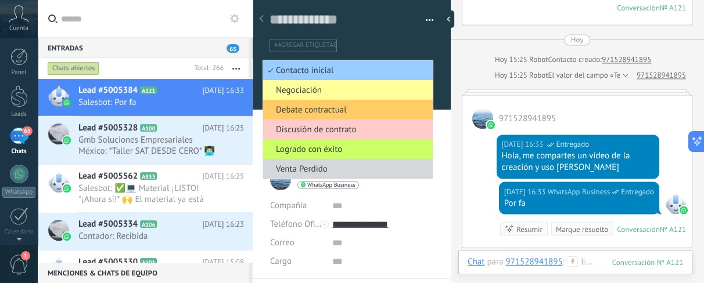
click at [426, 21] on span "button" at bounding box center [430, 22] width 8 height 2
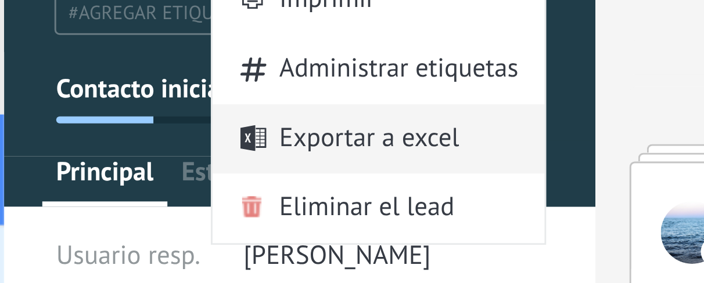
click at [384, 90] on span "Exportar a excel" at bounding box center [374, 86] width 60 height 23
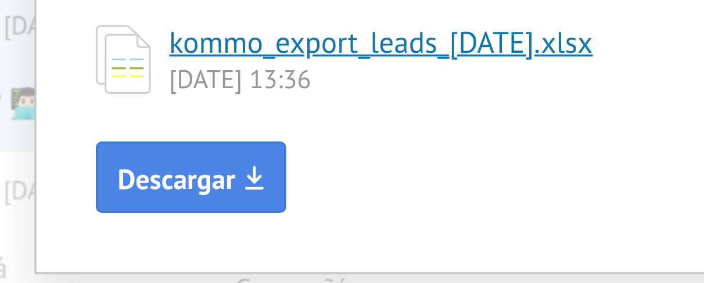
click at [275, 171] on icon "button" at bounding box center [276, 173] width 6 height 8
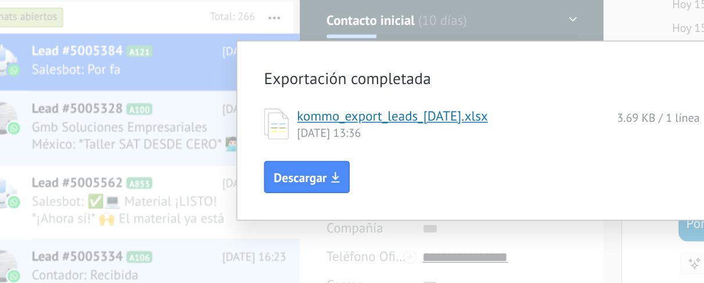
click at [165, 140] on div "Exportación completada kommo_export_leads_[DATE].xlsx 3.69 KB / 1 línea [DATE] …" at bounding box center [371, 141] width 666 height 283
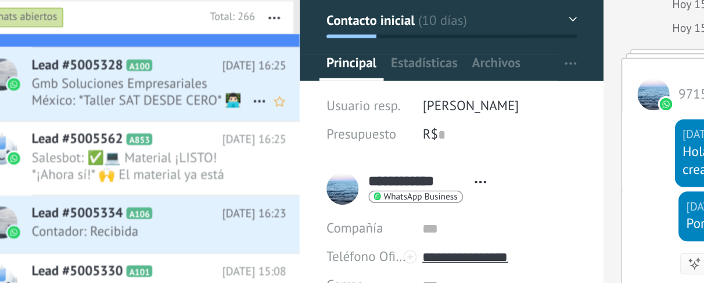
scroll to position [55, 0]
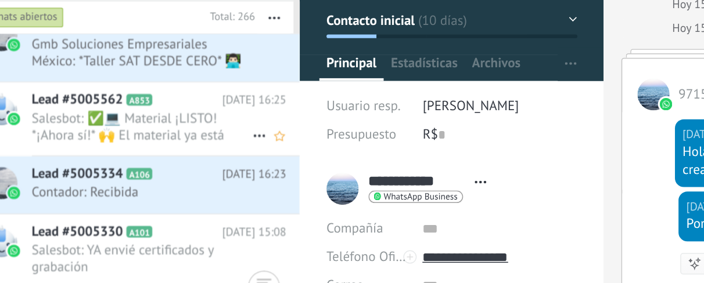
click at [201, 129] on span "Salesbot: ✅💻 Material ¡LISTO! *¡Ahora sí!* 🙌 El material ya está listo en la *C…" at bounding box center [149, 140] width 143 height 22
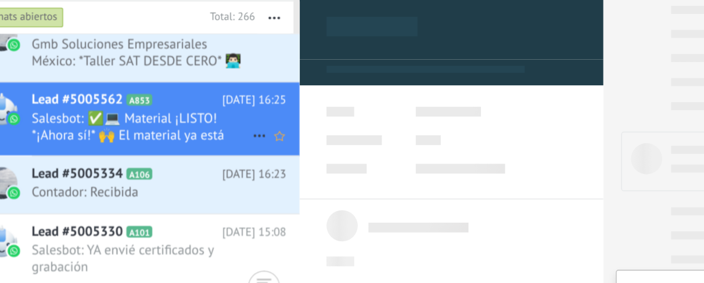
scroll to position [59, 0]
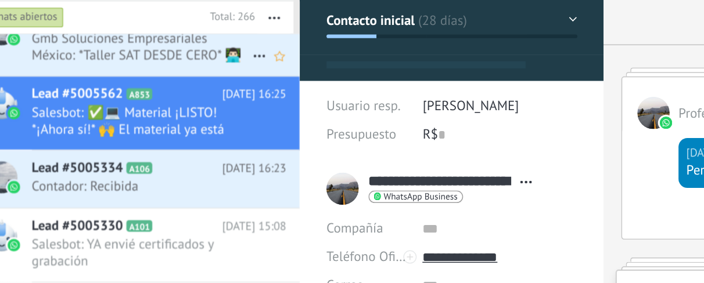
type textarea "**********"
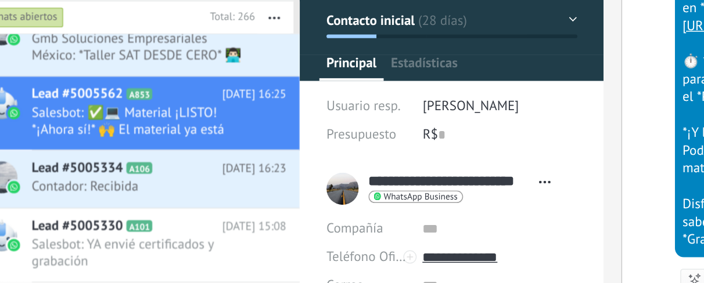
scroll to position [17, 0]
click at [353, 67] on button "Contacto inicial" at bounding box center [351, 70] width 163 height 21
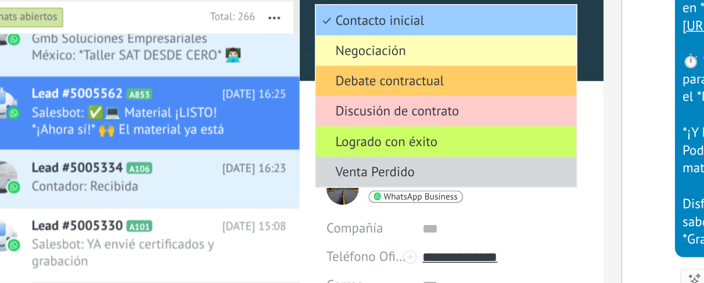
click at [343, 81] on li "Negociación" at bounding box center [348, 90] width 170 height 20
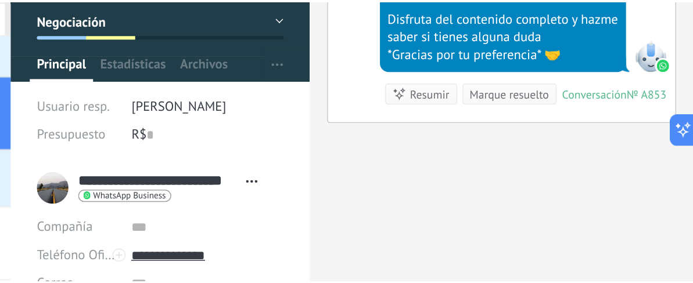
scroll to position [0, 0]
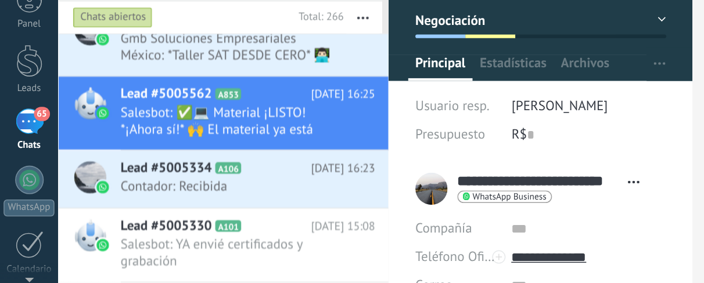
click at [27, 141] on div "65" at bounding box center [19, 136] width 19 height 17
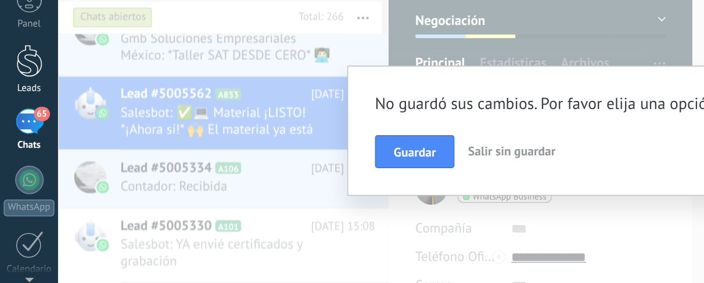
click at [8, 101] on link "Leads" at bounding box center [19, 102] width 38 height 33
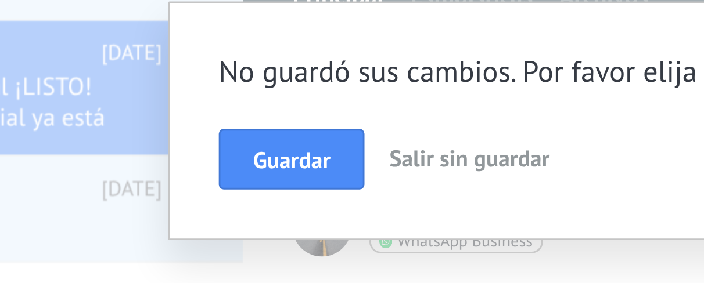
click at [341, 155] on span "Salir sin guardar" at bounding box center [332, 155] width 57 height 10
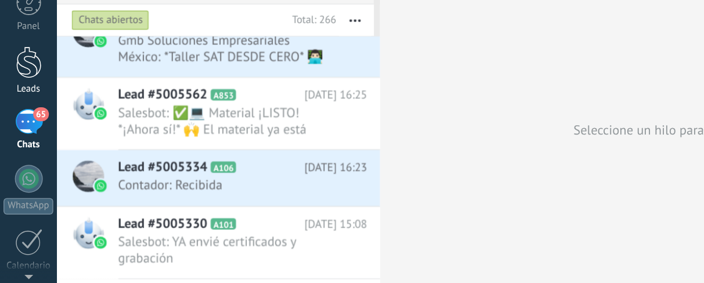
click at [21, 106] on div at bounding box center [18, 96] width 17 height 21
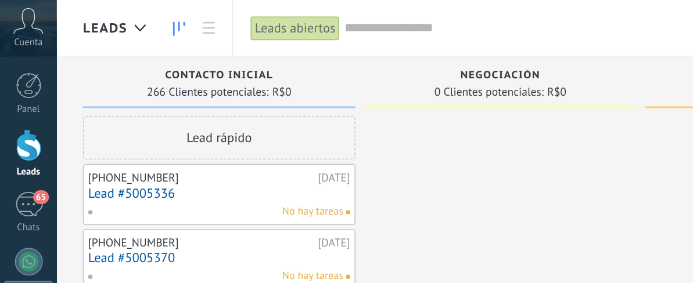
click at [21, 51] on div at bounding box center [18, 56] width 17 height 17
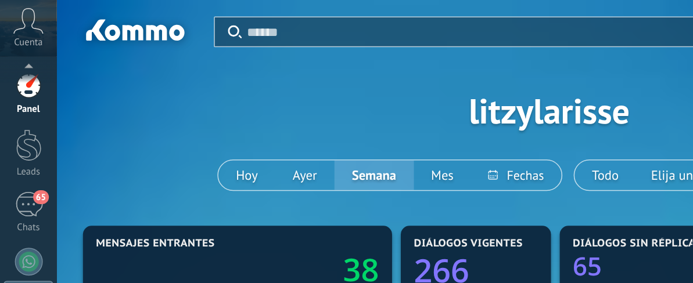
scroll to position [88, 0]
